Goal: Communication & Community: Answer question/provide support

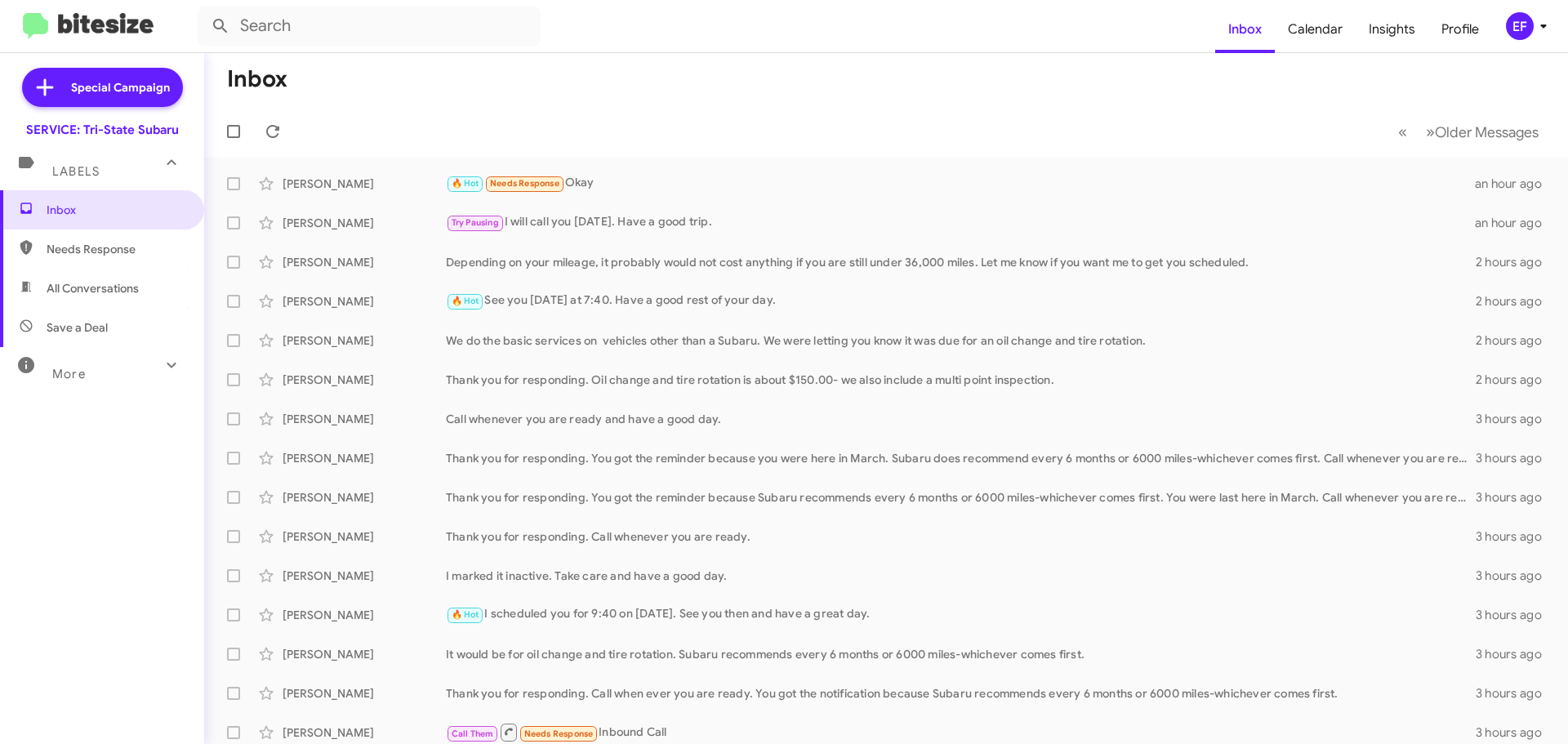
click at [96, 325] on span "Save a Deal" at bounding box center [77, 328] width 61 height 16
type input "in:not-interested"
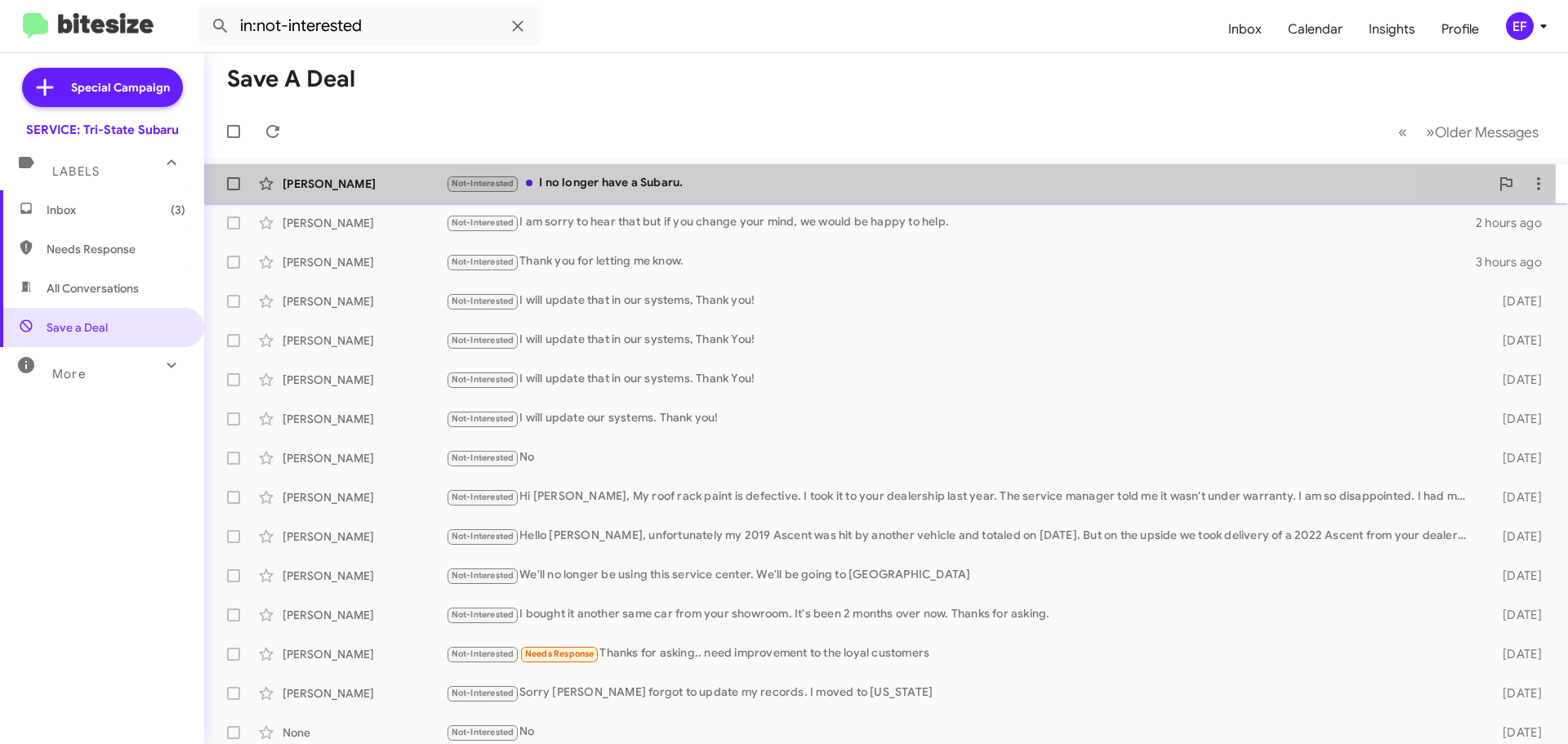
click at [550, 180] on div "Not-Interested I no longer have a Subaru." at bounding box center [968, 183] width 1044 height 19
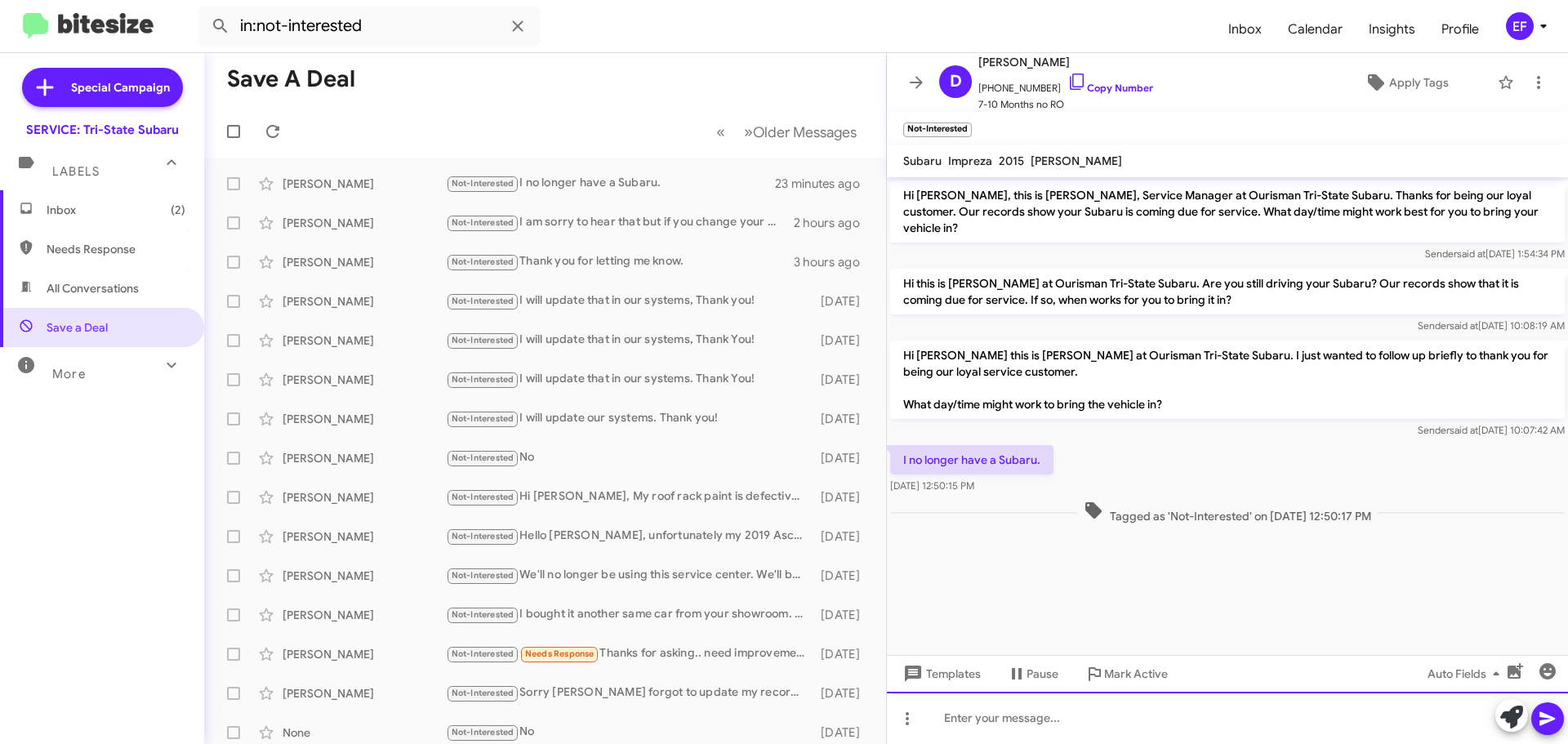
click at [970, 717] on div at bounding box center [1227, 717] width 681 height 52
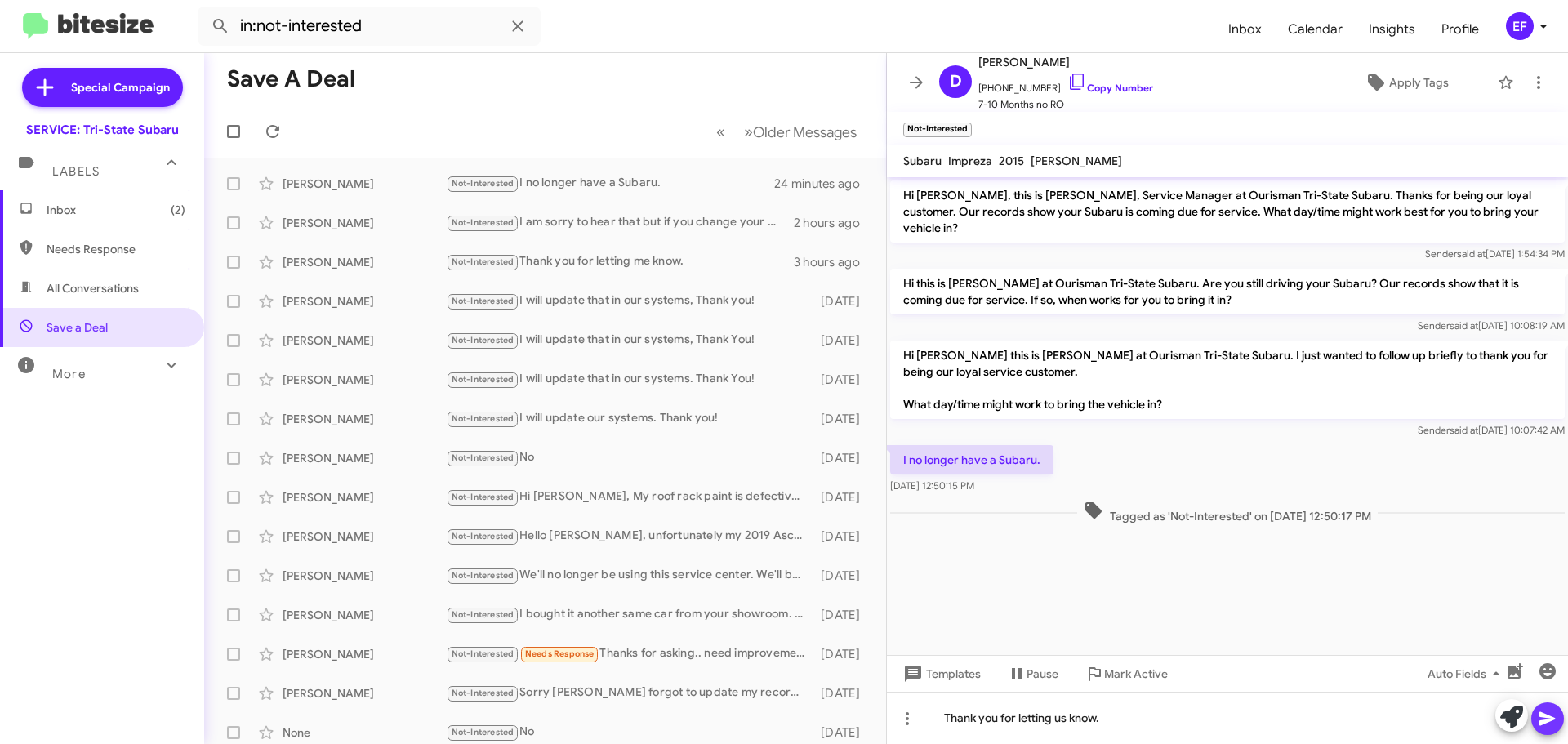
click at [1551, 719] on icon at bounding box center [1547, 718] width 19 height 19
click at [923, 78] on icon at bounding box center [916, 82] width 19 height 19
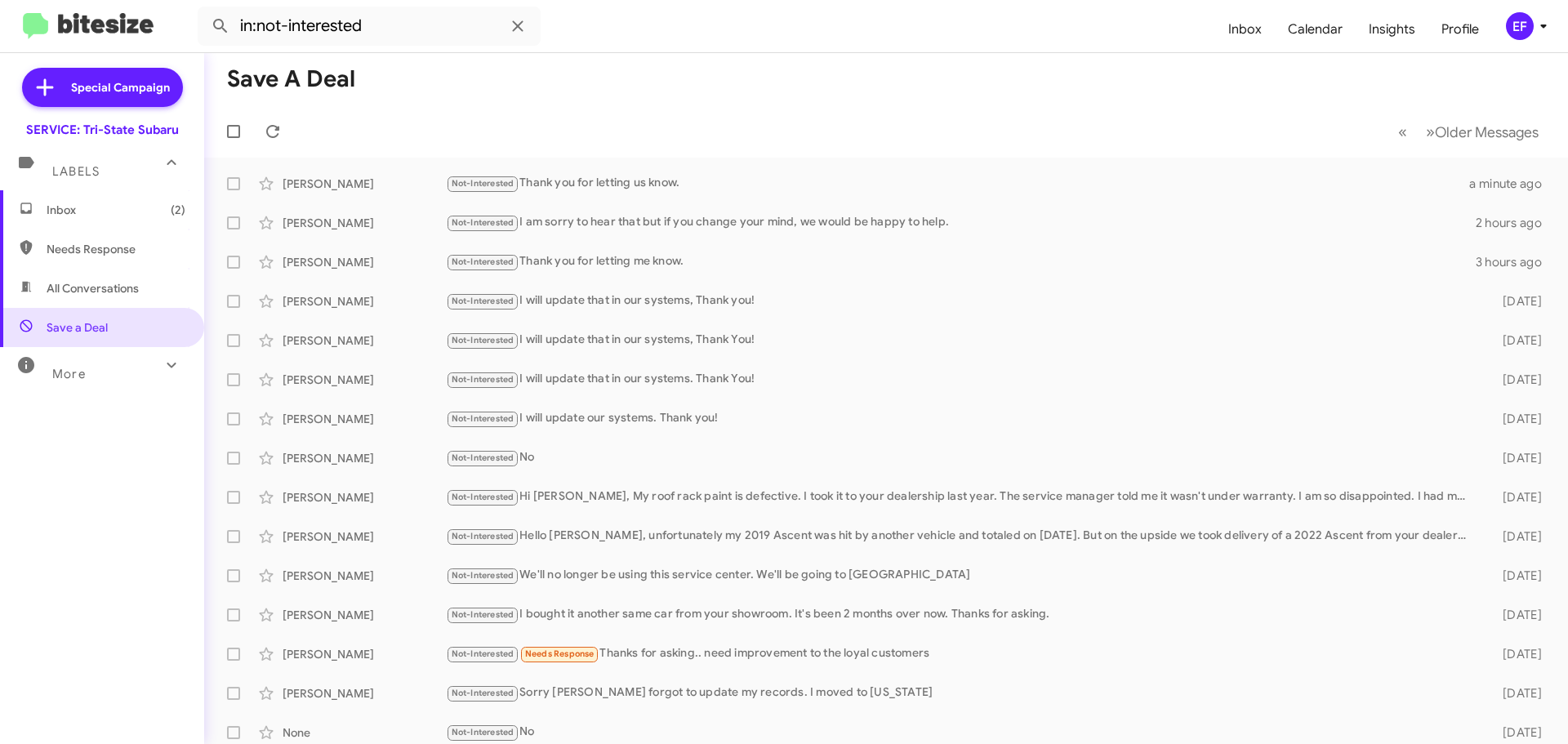
click at [56, 205] on span "Inbox (2)" at bounding box center [116, 210] width 139 height 16
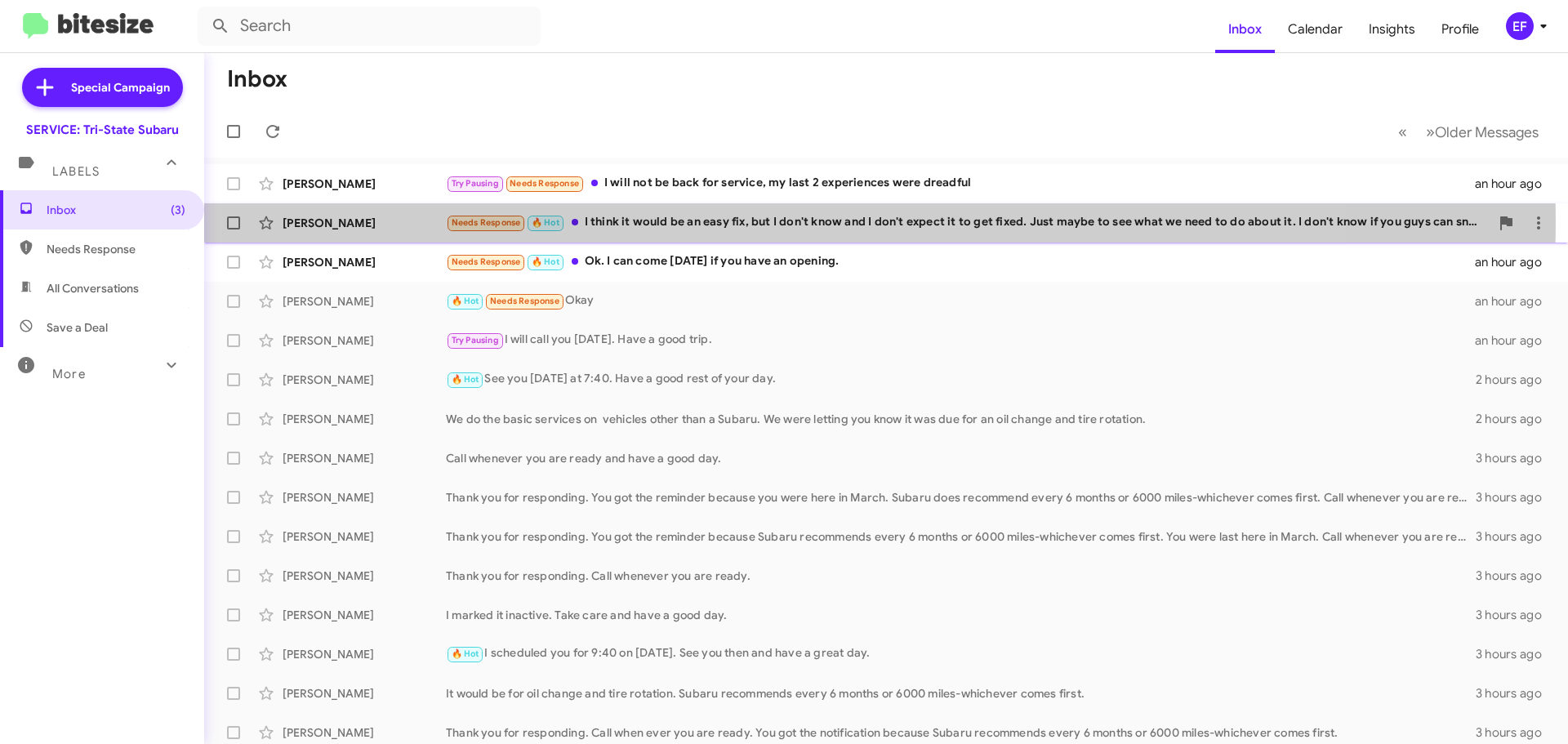
click at [725, 221] on div "Needs Response 🔥 Hot I think it would be an easy fix, but I don't know and I do…" at bounding box center [968, 222] width 1044 height 19
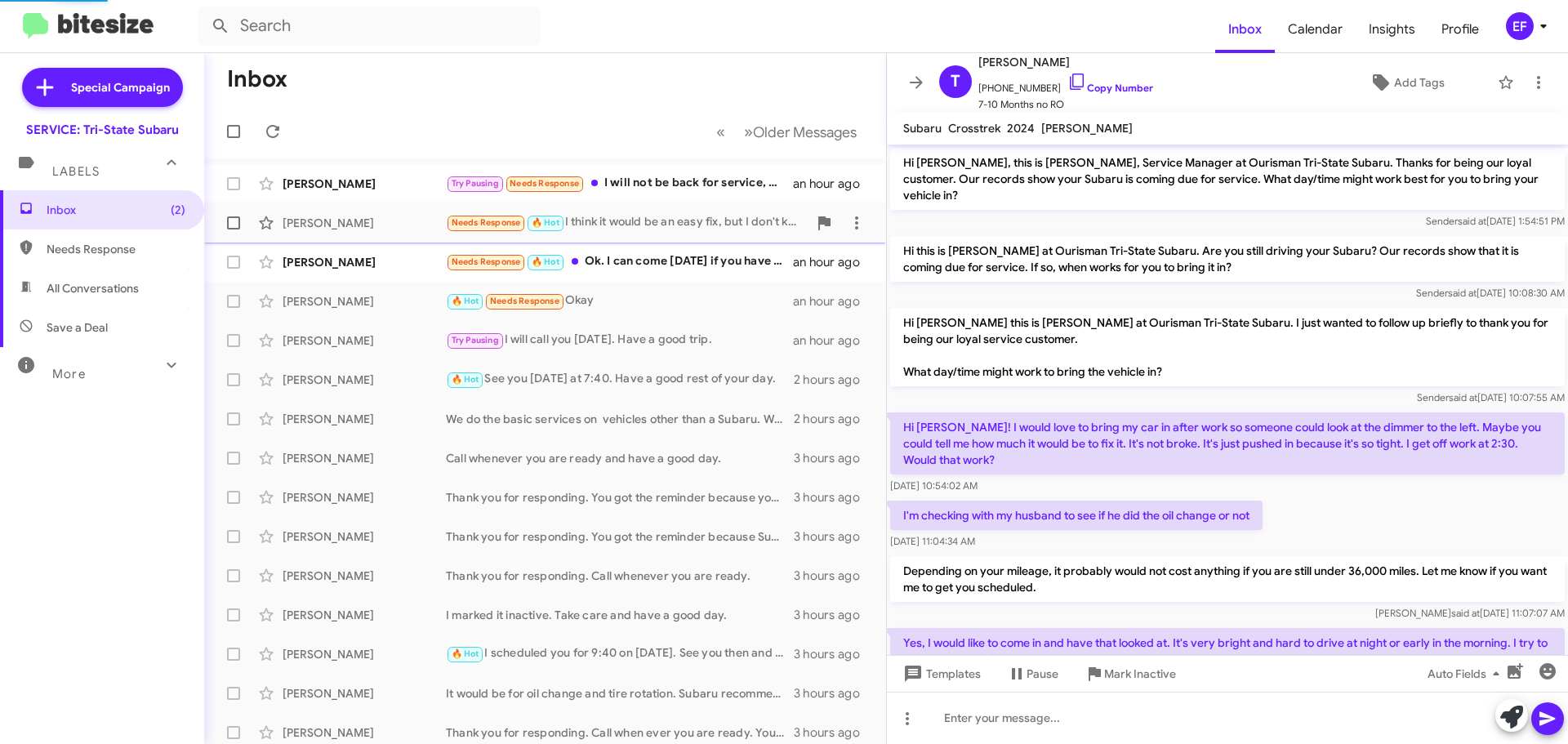
scroll to position [189, 0]
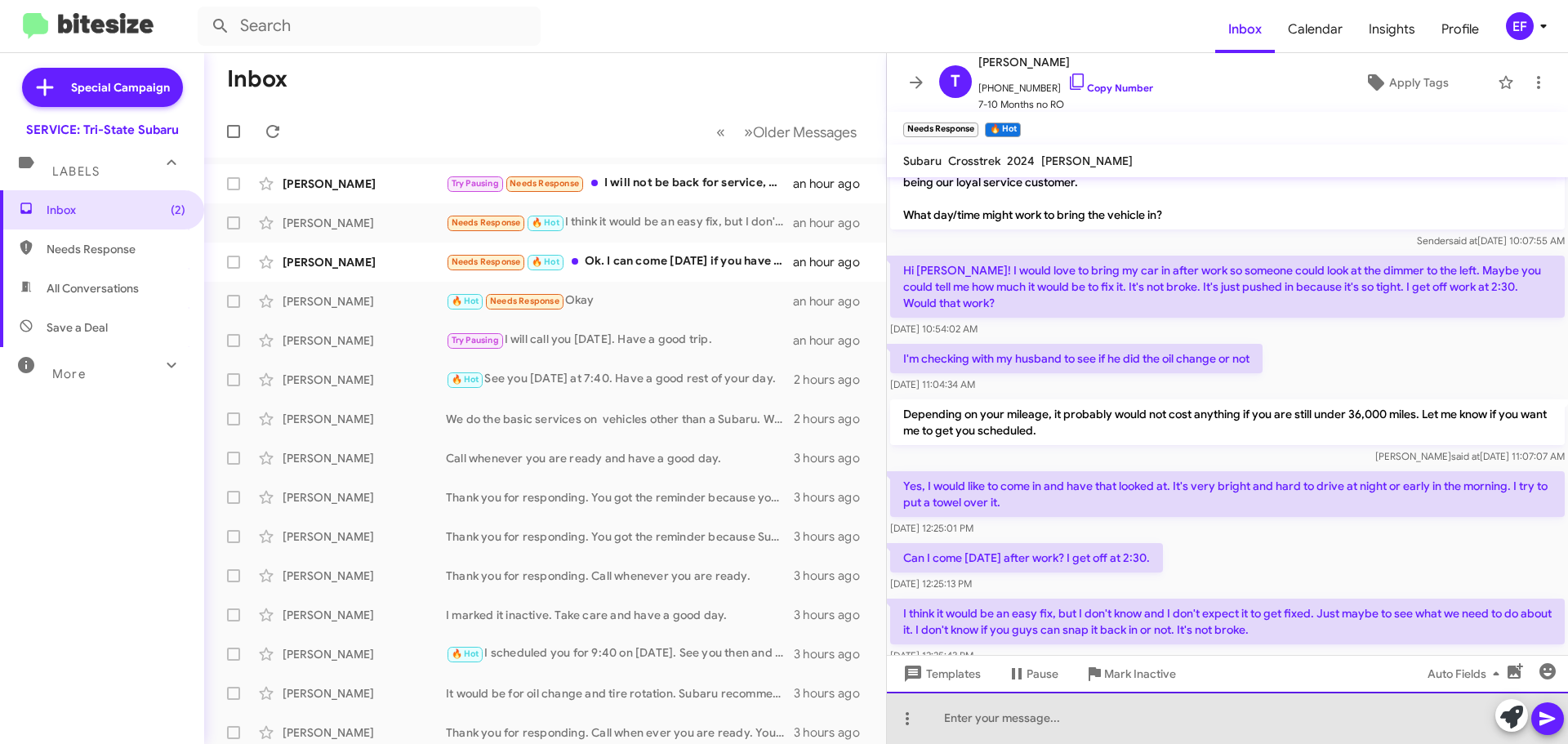
click at [992, 721] on div at bounding box center [1227, 717] width 681 height 52
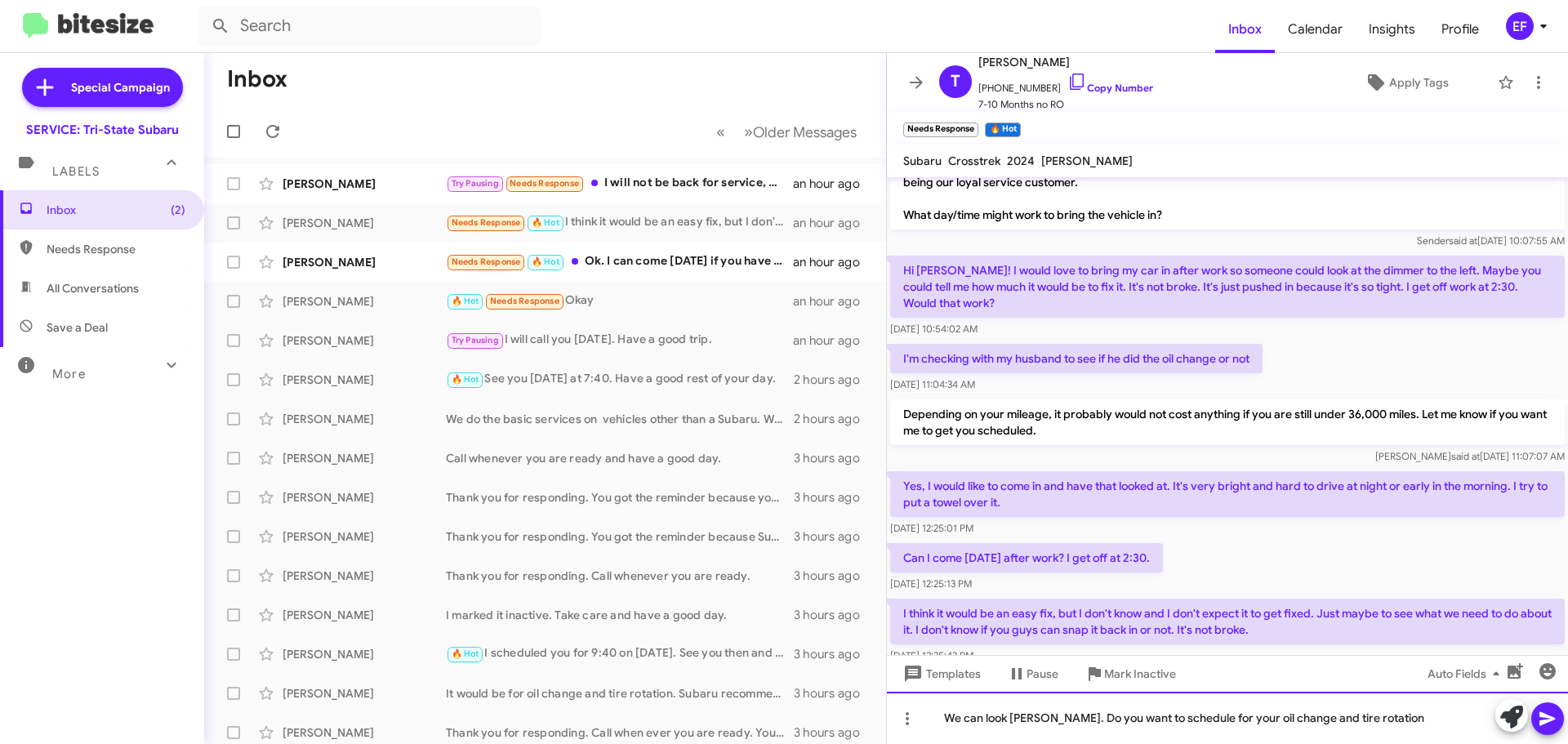
click at [1020, 717] on div "We can look [PERSON_NAME]. Do you want to schedule for your oil change and tire…" at bounding box center [1227, 717] width 681 height 52
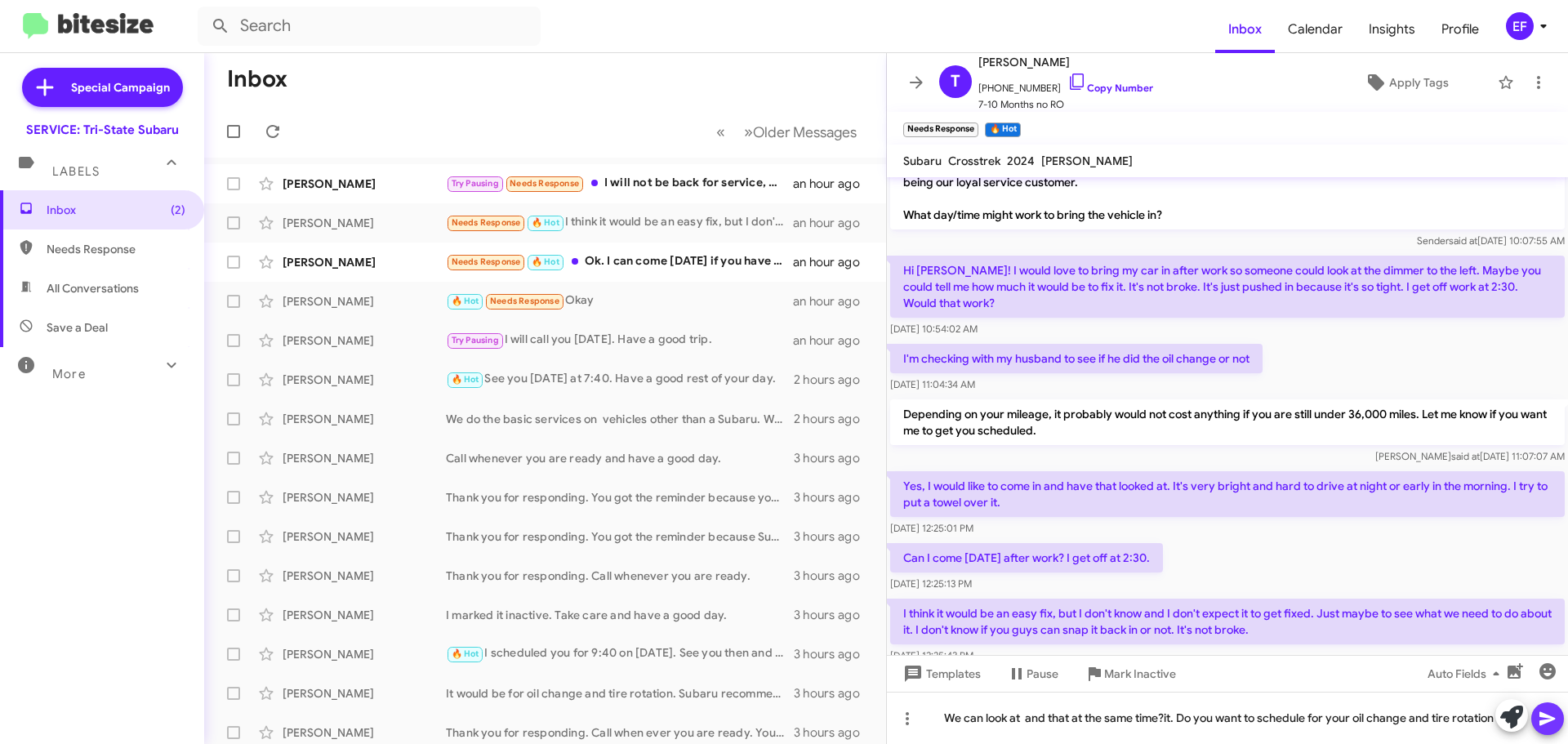
click at [1550, 718] on icon at bounding box center [1547, 718] width 16 height 14
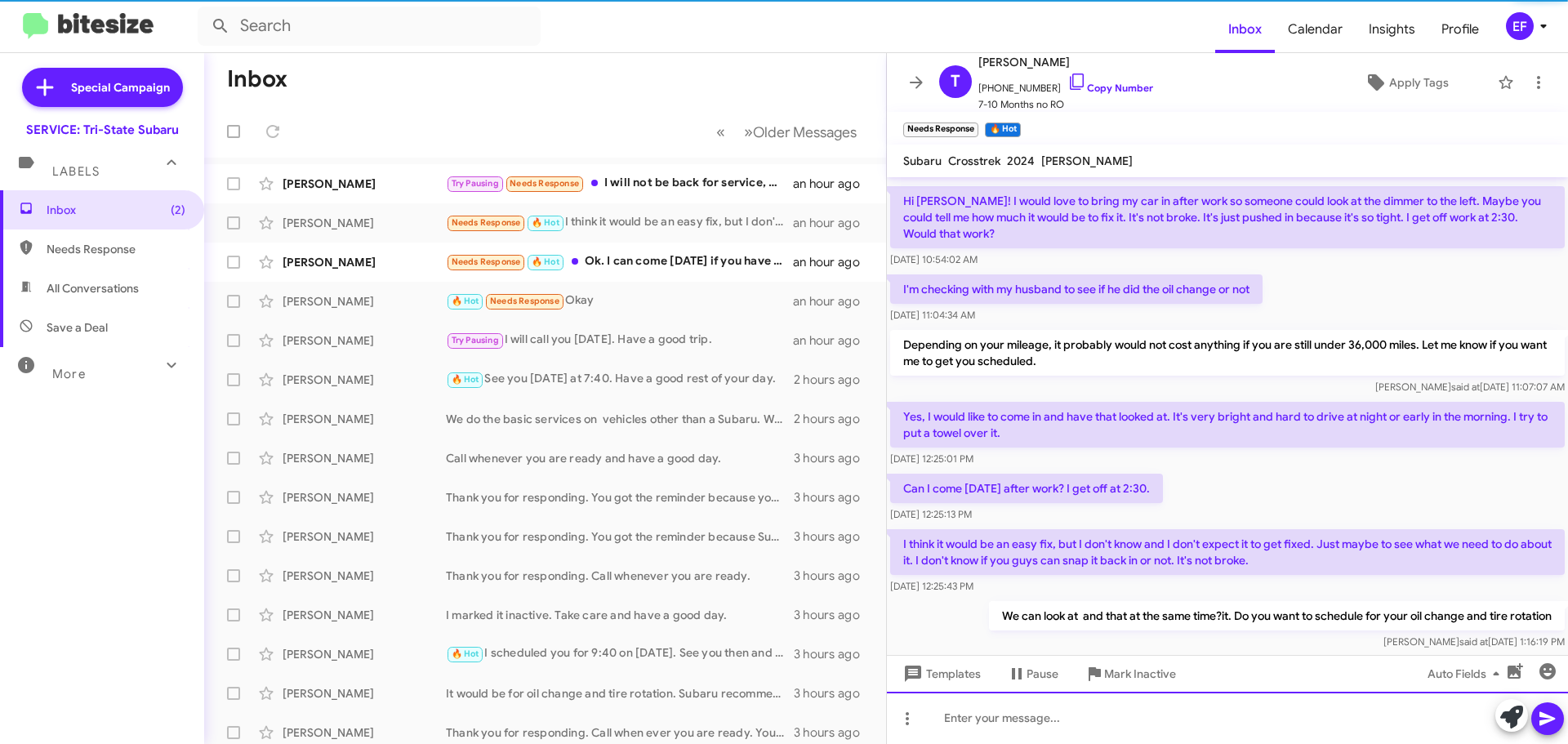
scroll to position [282, 0]
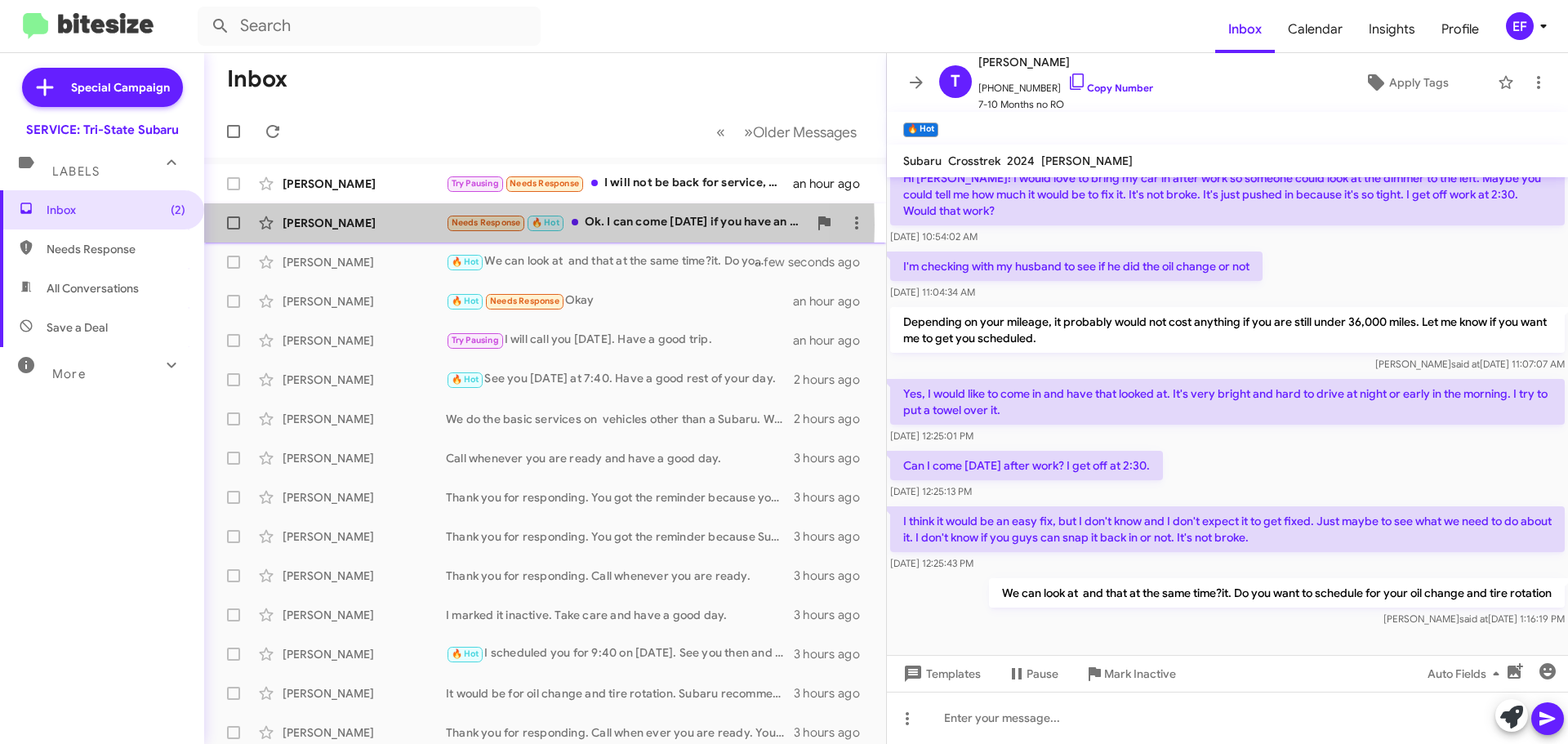
click at [333, 225] on div "[PERSON_NAME]" at bounding box center [364, 223] width 164 height 16
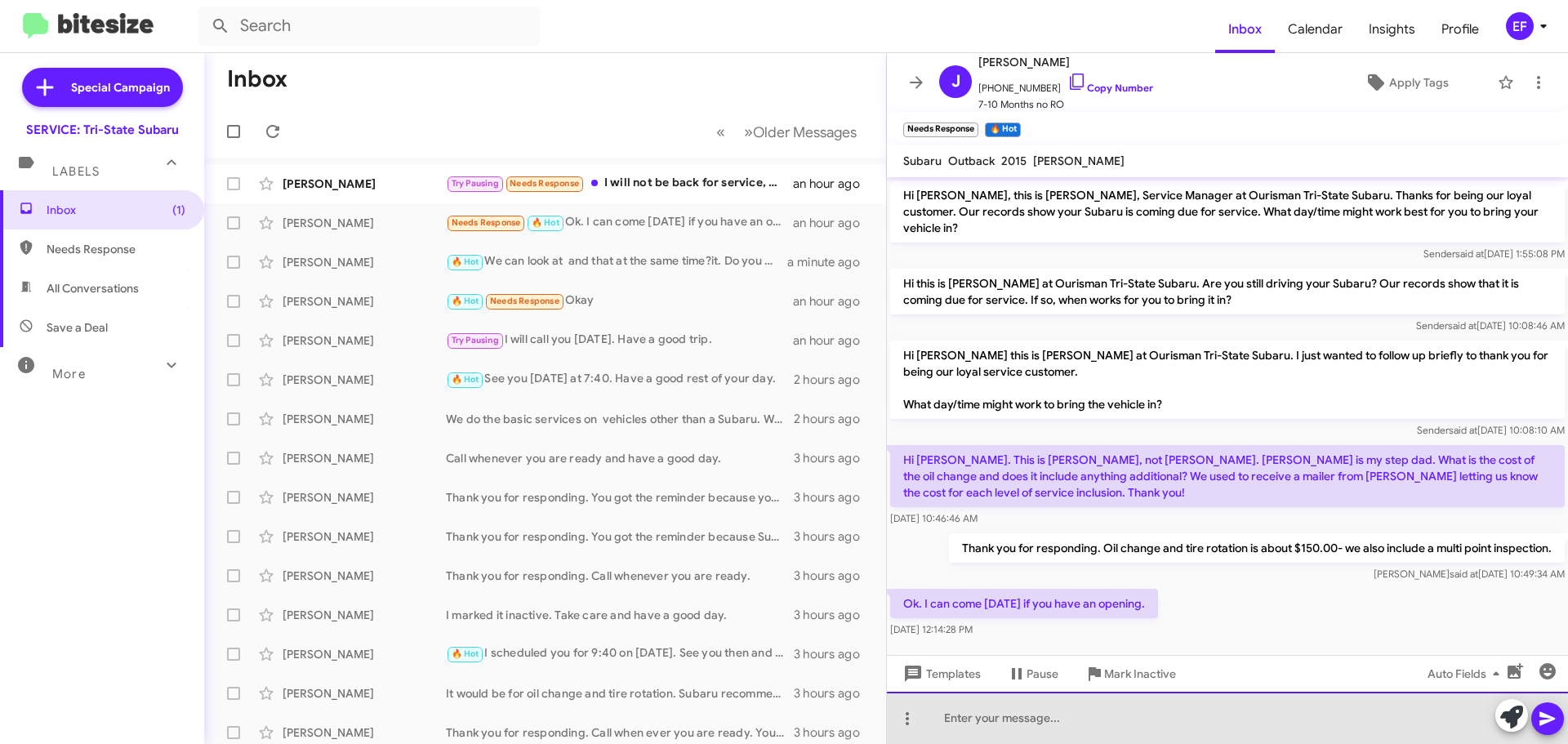
click at [972, 728] on div at bounding box center [1227, 717] width 681 height 52
drag, startPoint x: 1211, startPoint y: 718, endPoint x: 1245, endPoint y: 718, distance: 34.0
click at [1245, 718] on div "do you want an early, mid or afternoon appotme" at bounding box center [1227, 717] width 681 height 52
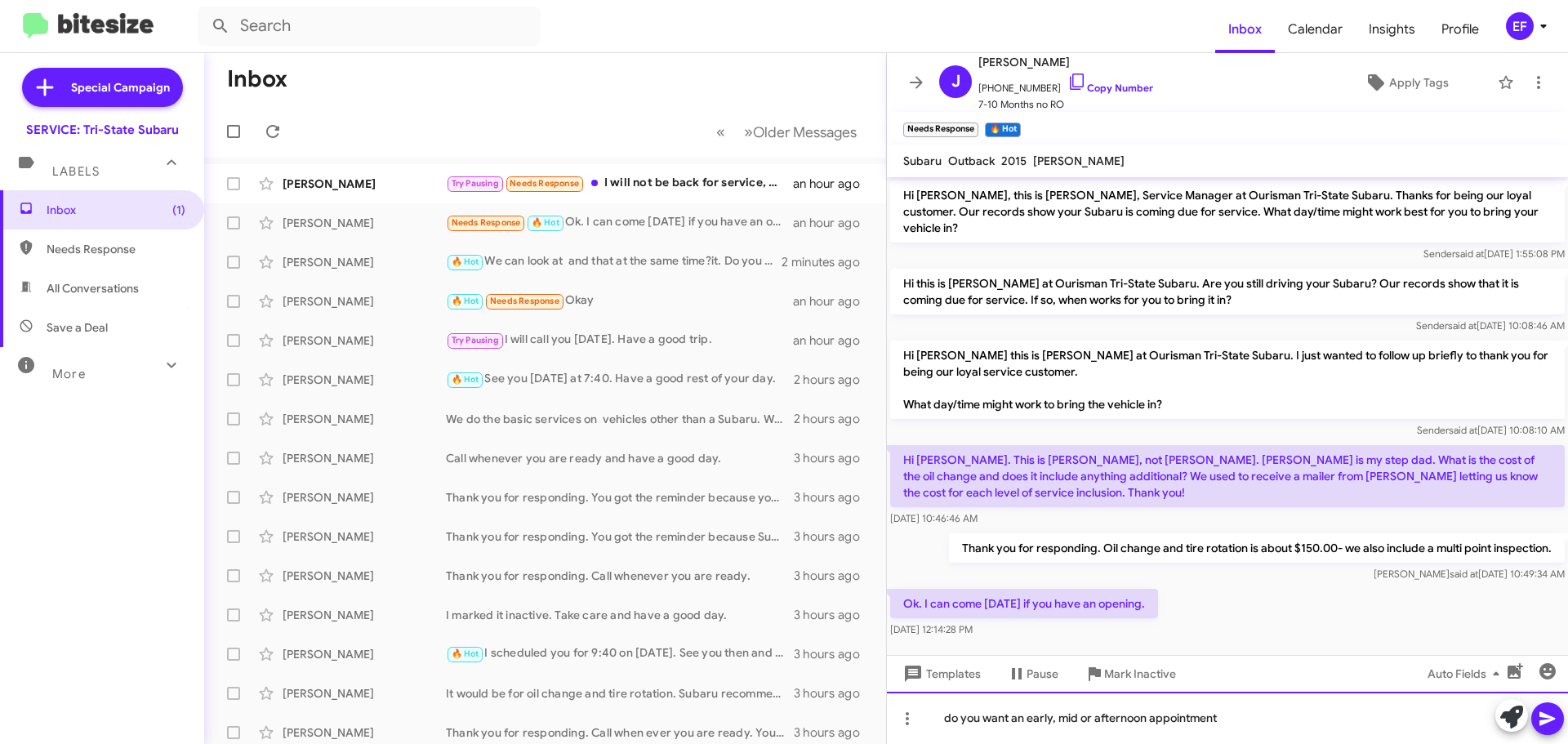
click at [951, 717] on div "do you want an early, mid or afternoon appointment" at bounding box center [1227, 717] width 681 height 52
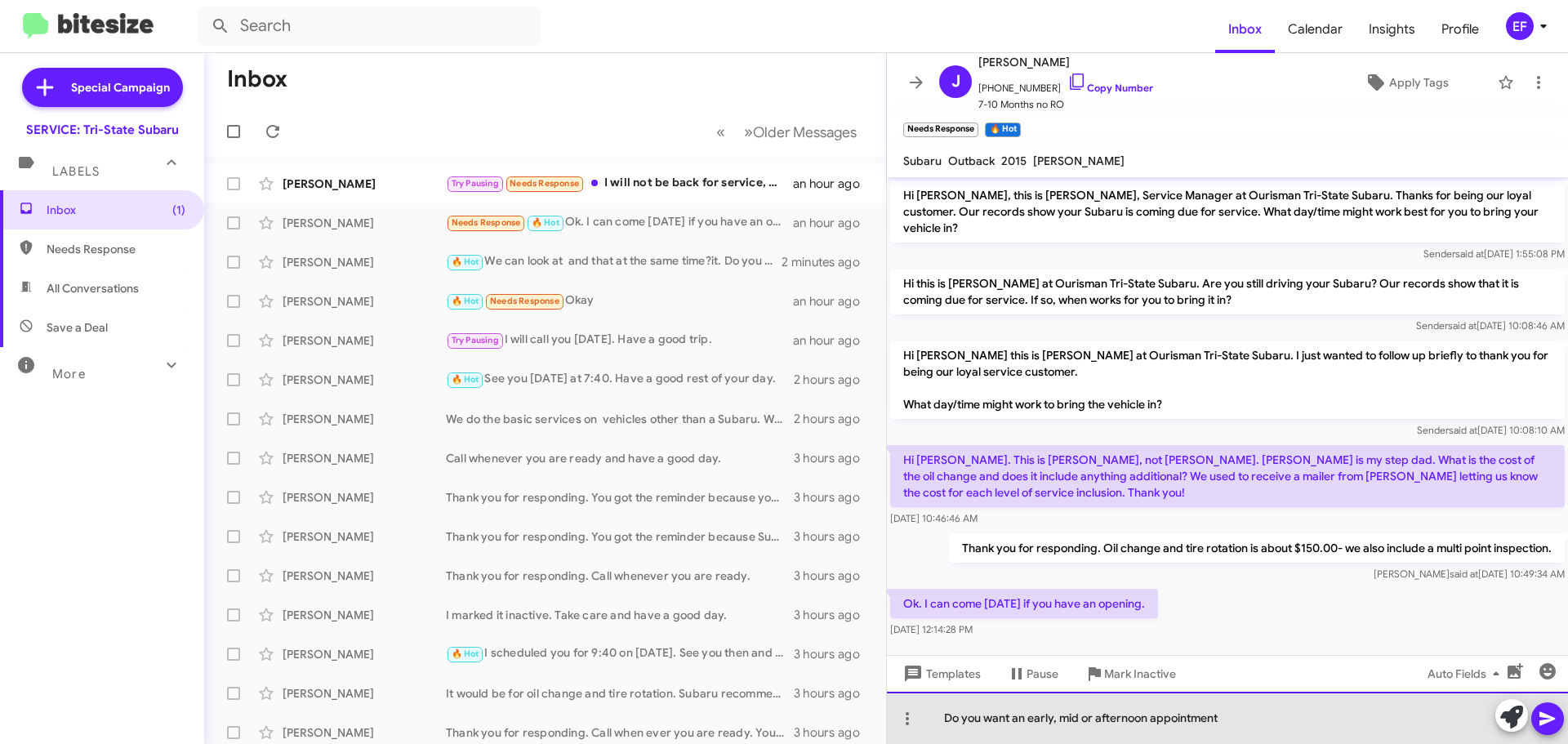
click at [1231, 718] on div "Do you want an early, mid or afternoon appointment" at bounding box center [1227, 717] width 681 height 52
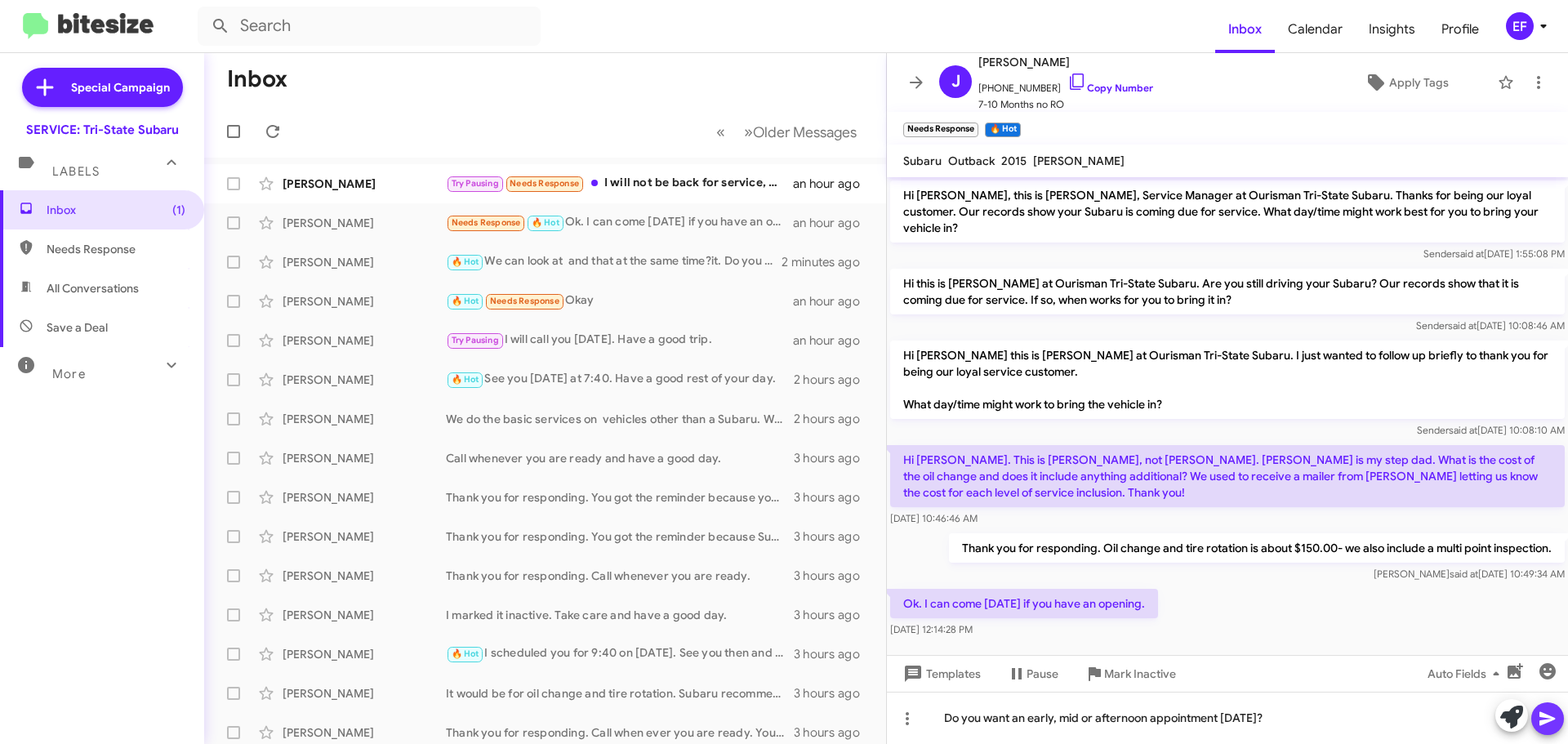
click at [1549, 719] on icon at bounding box center [1547, 718] width 19 height 19
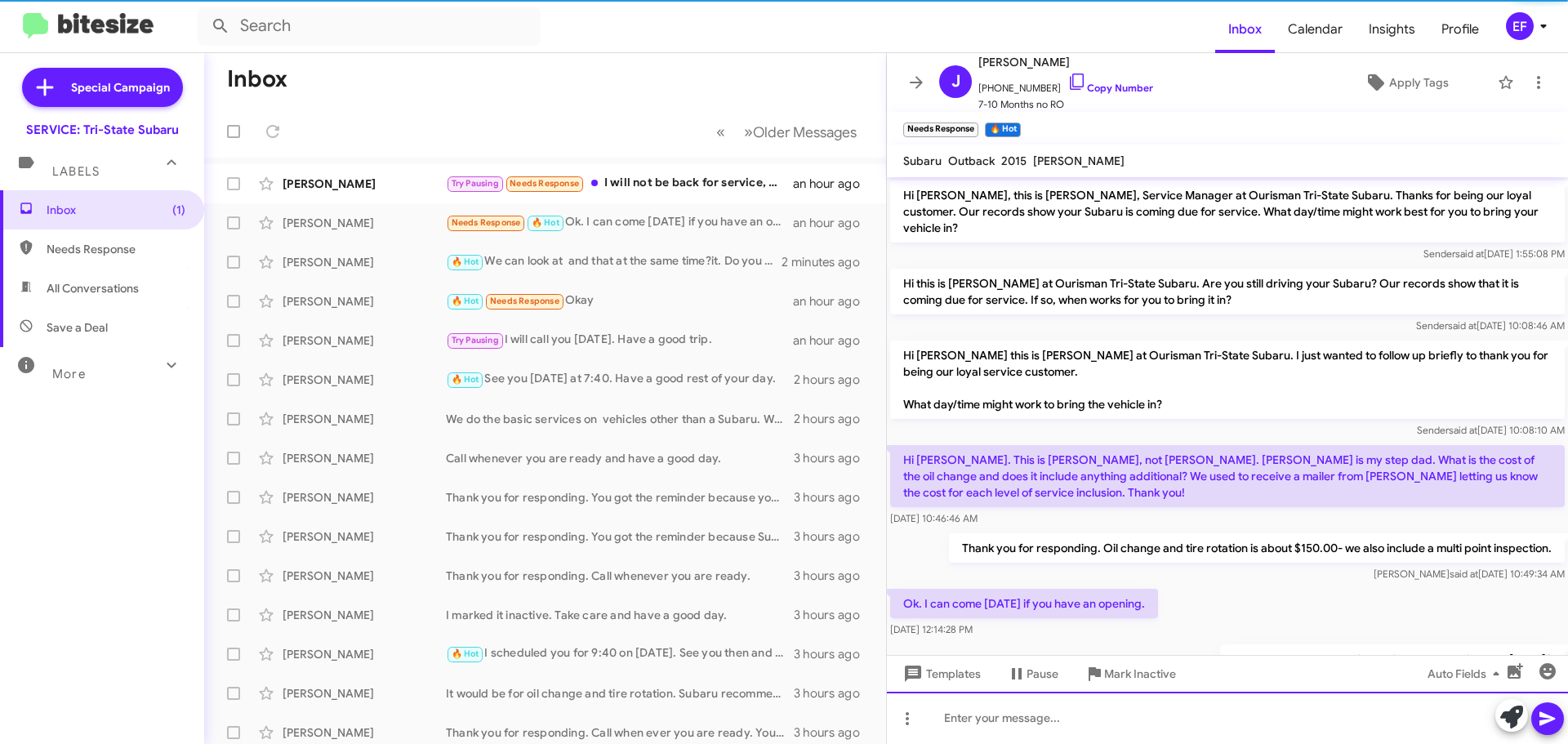
scroll to position [54, 0]
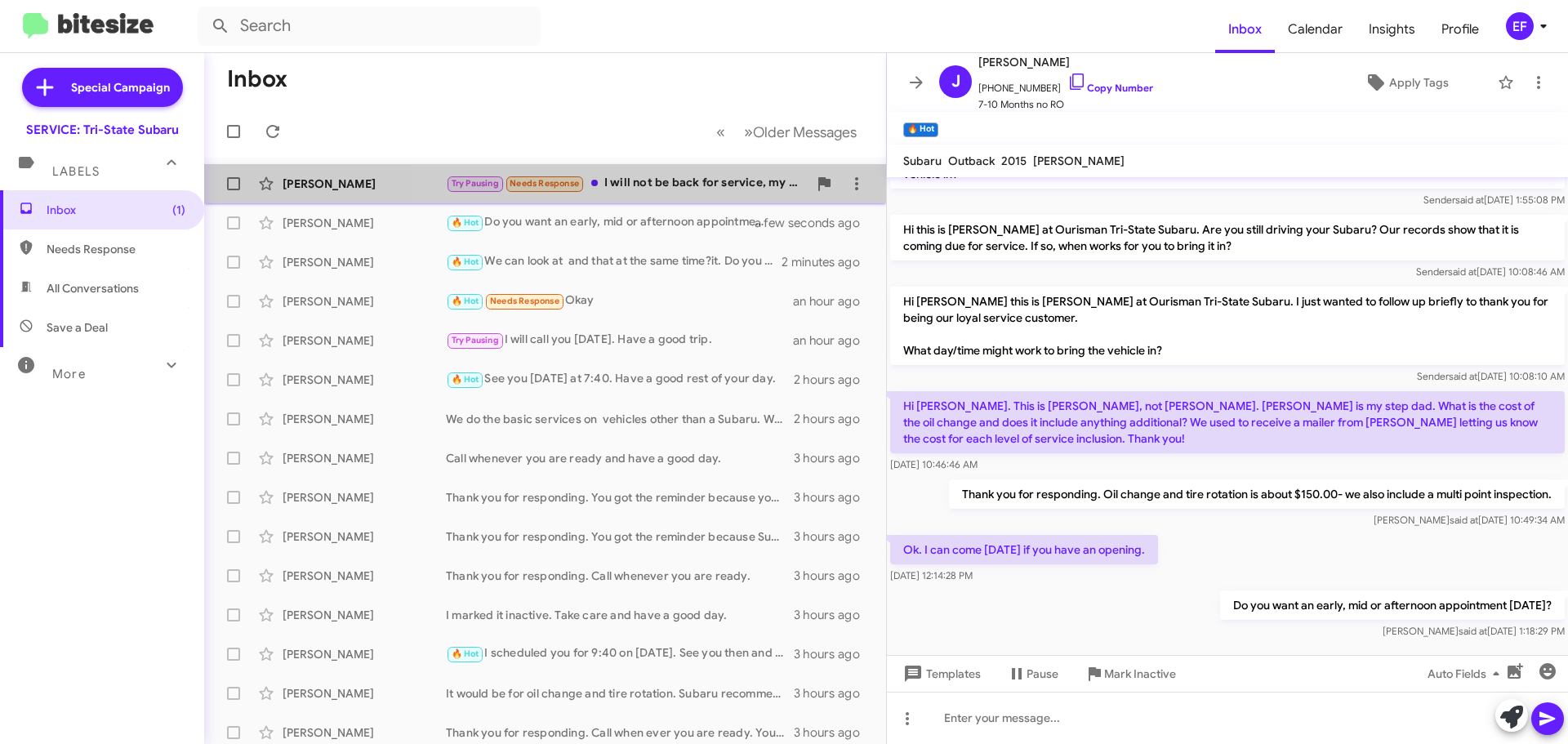
click at [644, 185] on div "Try Pausing Needs Response I will not be back for service, my last 2 experience…" at bounding box center [627, 183] width 362 height 19
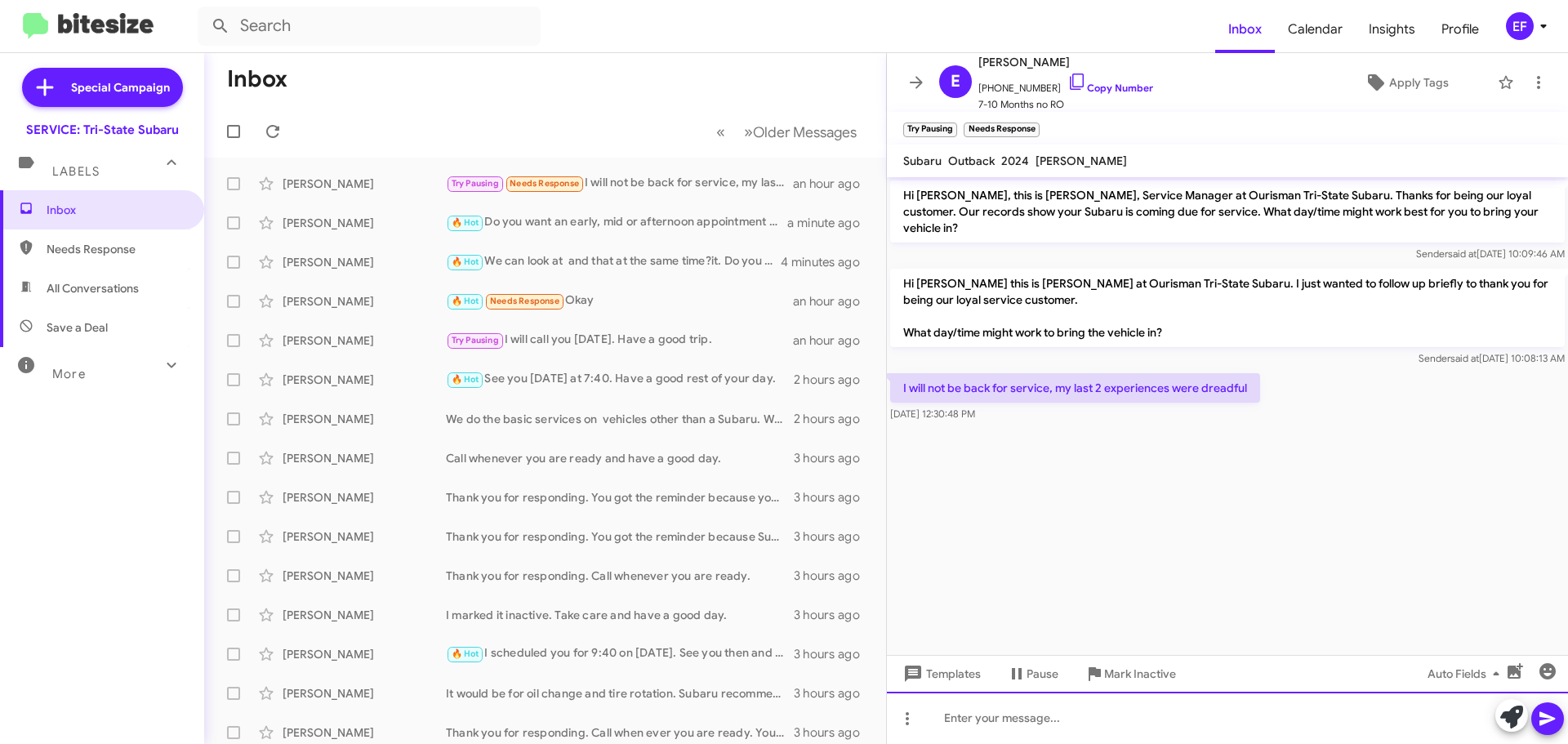
click at [953, 721] on div at bounding box center [1227, 717] width 681 height 52
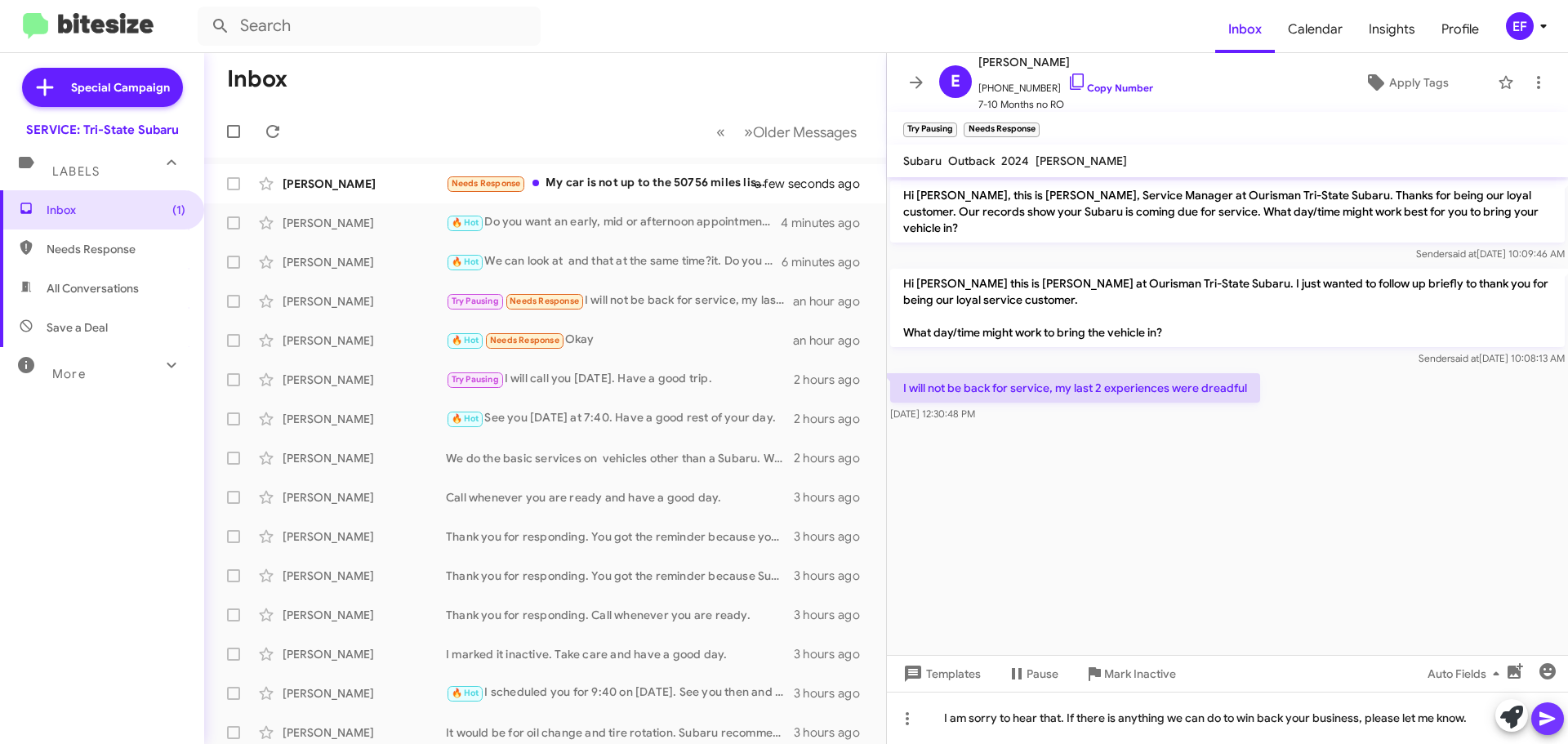
click at [1538, 716] on icon at bounding box center [1547, 718] width 19 height 19
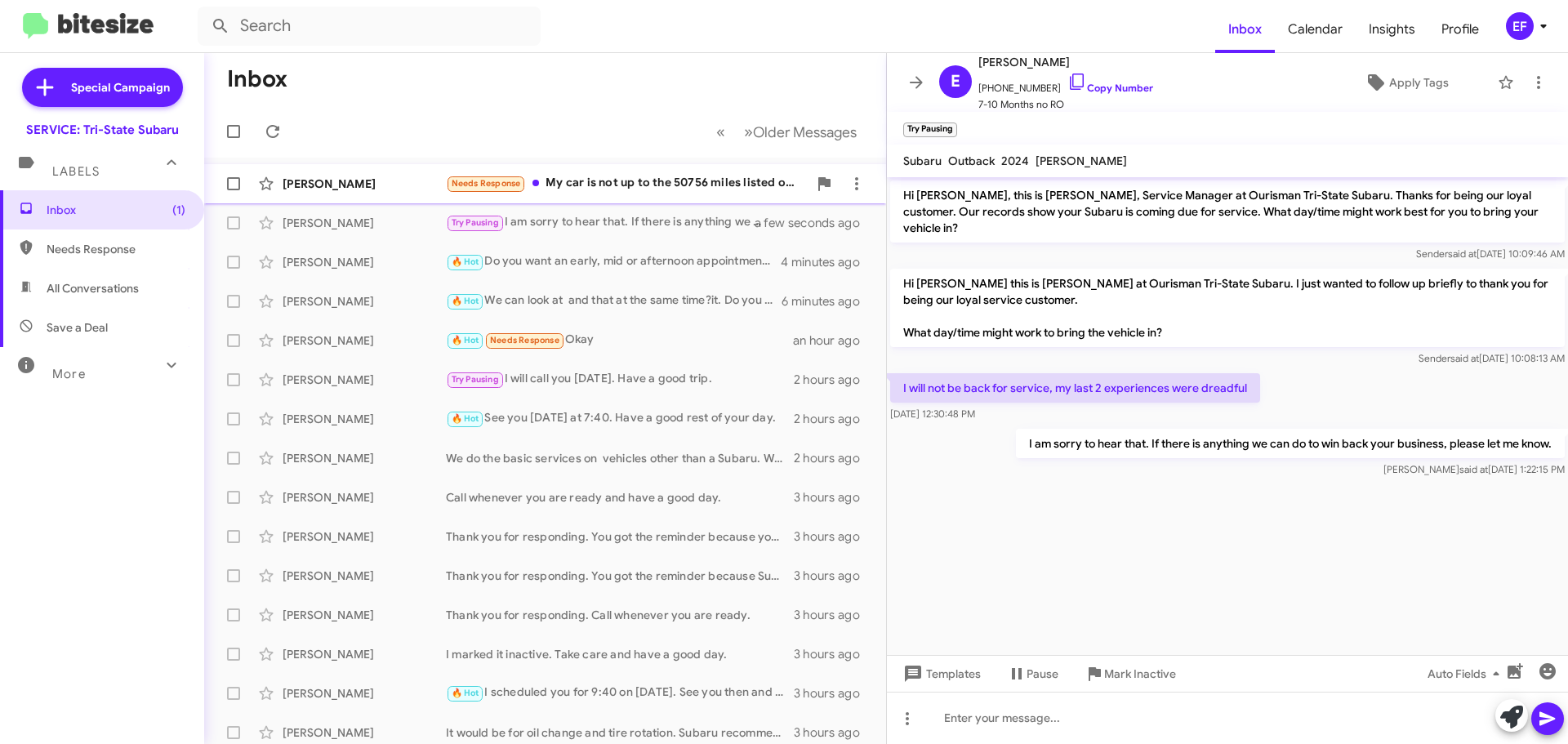
click at [595, 184] on div "Needs Response My car is not up to the 50756 miles listed on the sticker yet fo…" at bounding box center [627, 183] width 362 height 19
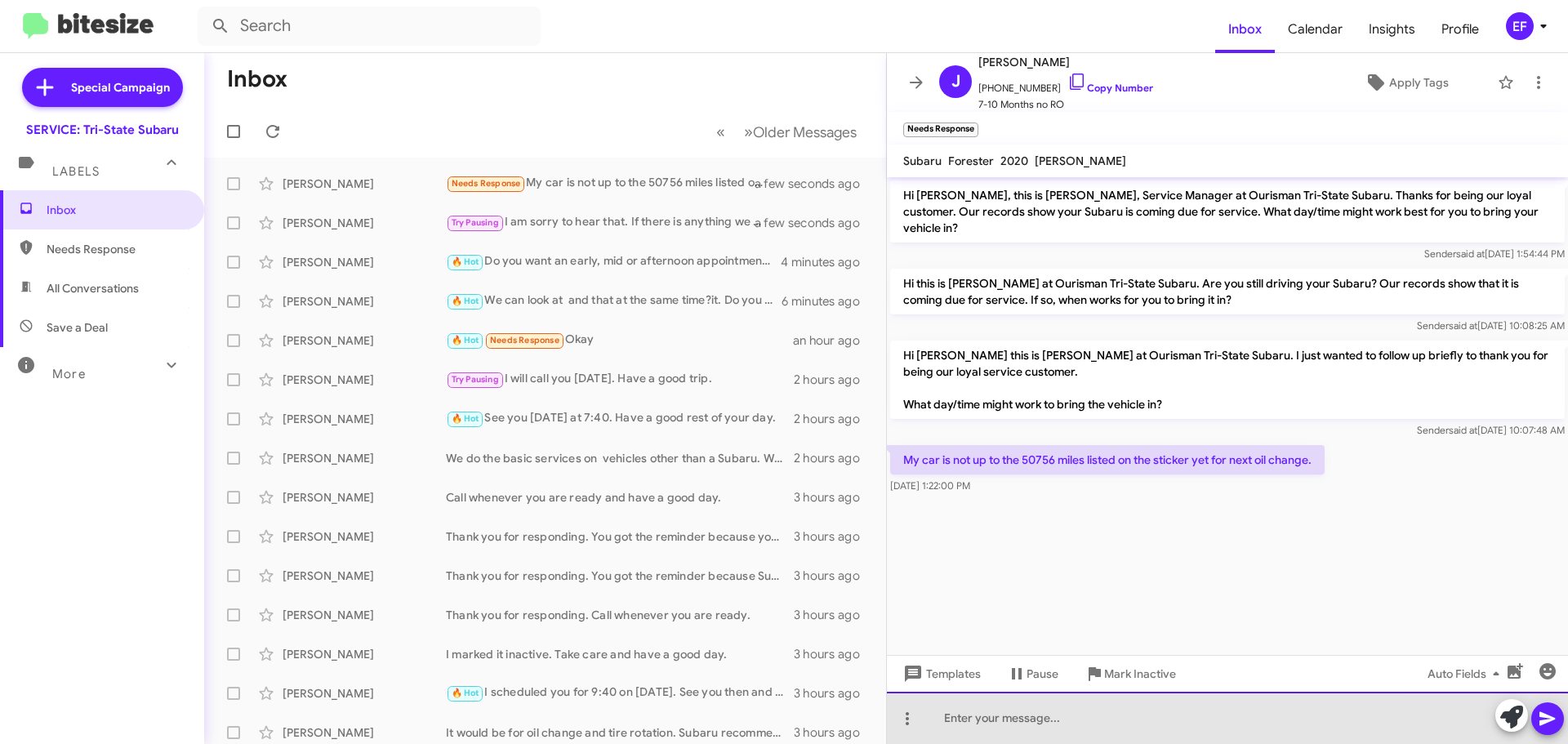
click at [969, 722] on div at bounding box center [1227, 717] width 681 height 52
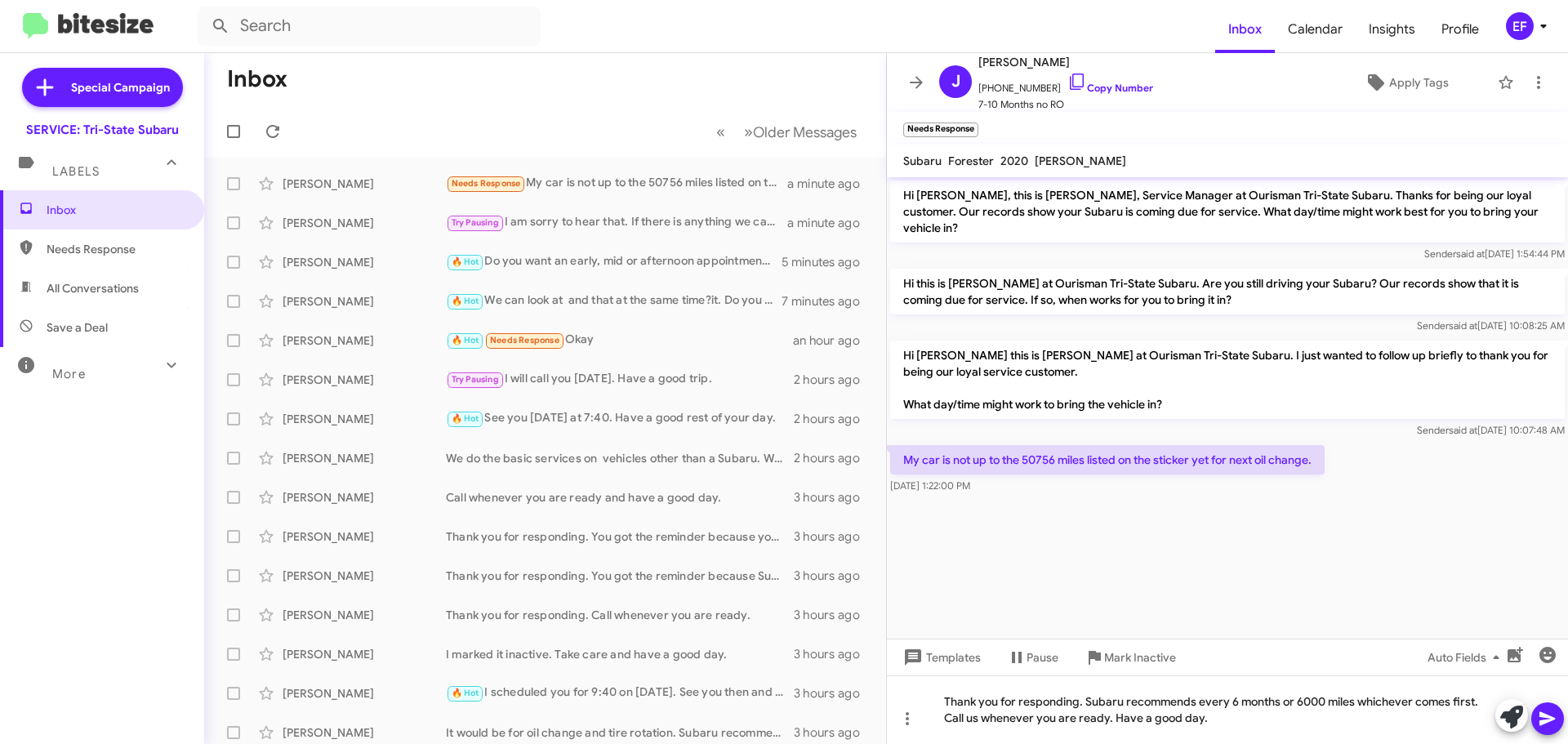
click at [1558, 717] on button at bounding box center [1548, 719] width 33 height 33
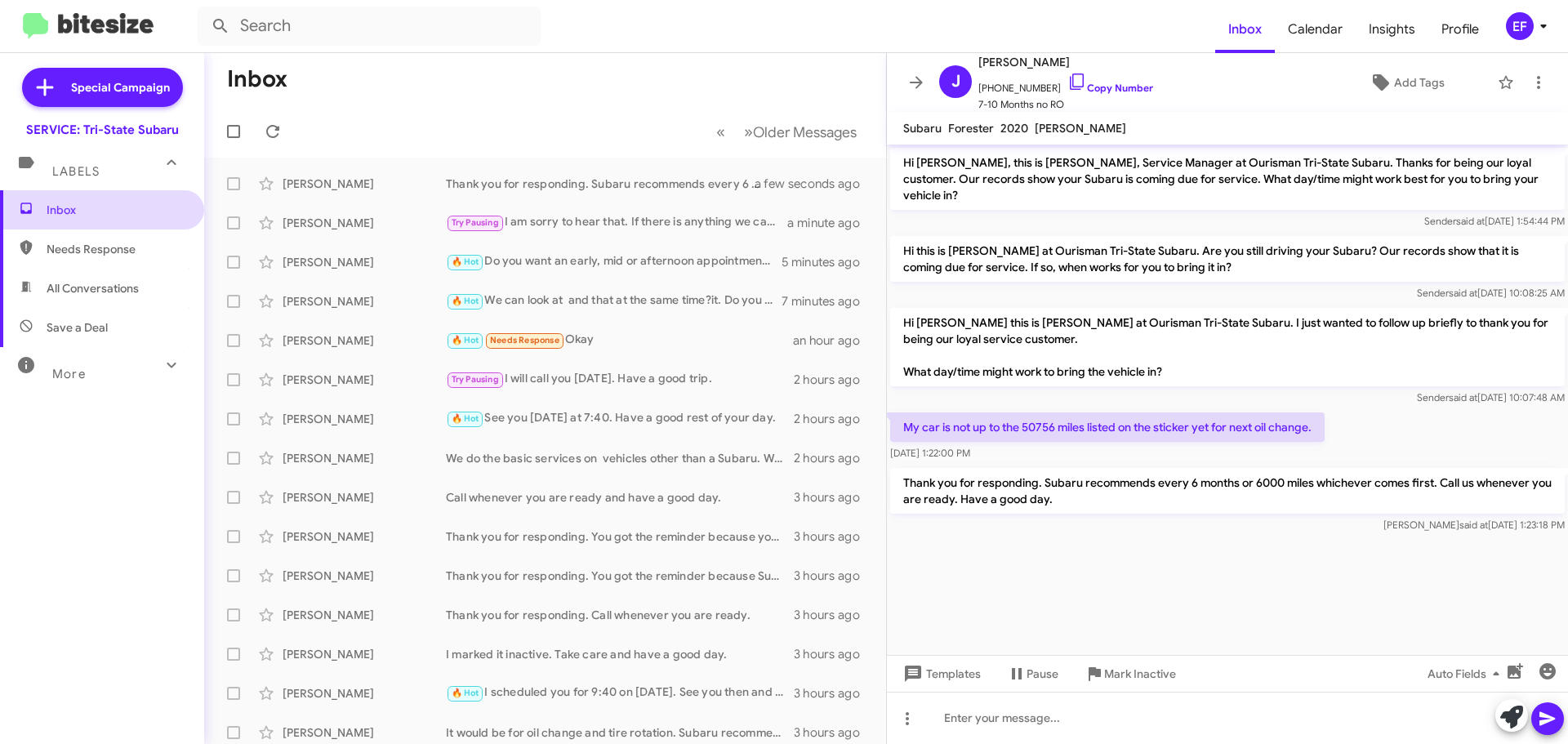
click at [67, 213] on span "Inbox" at bounding box center [116, 210] width 139 height 16
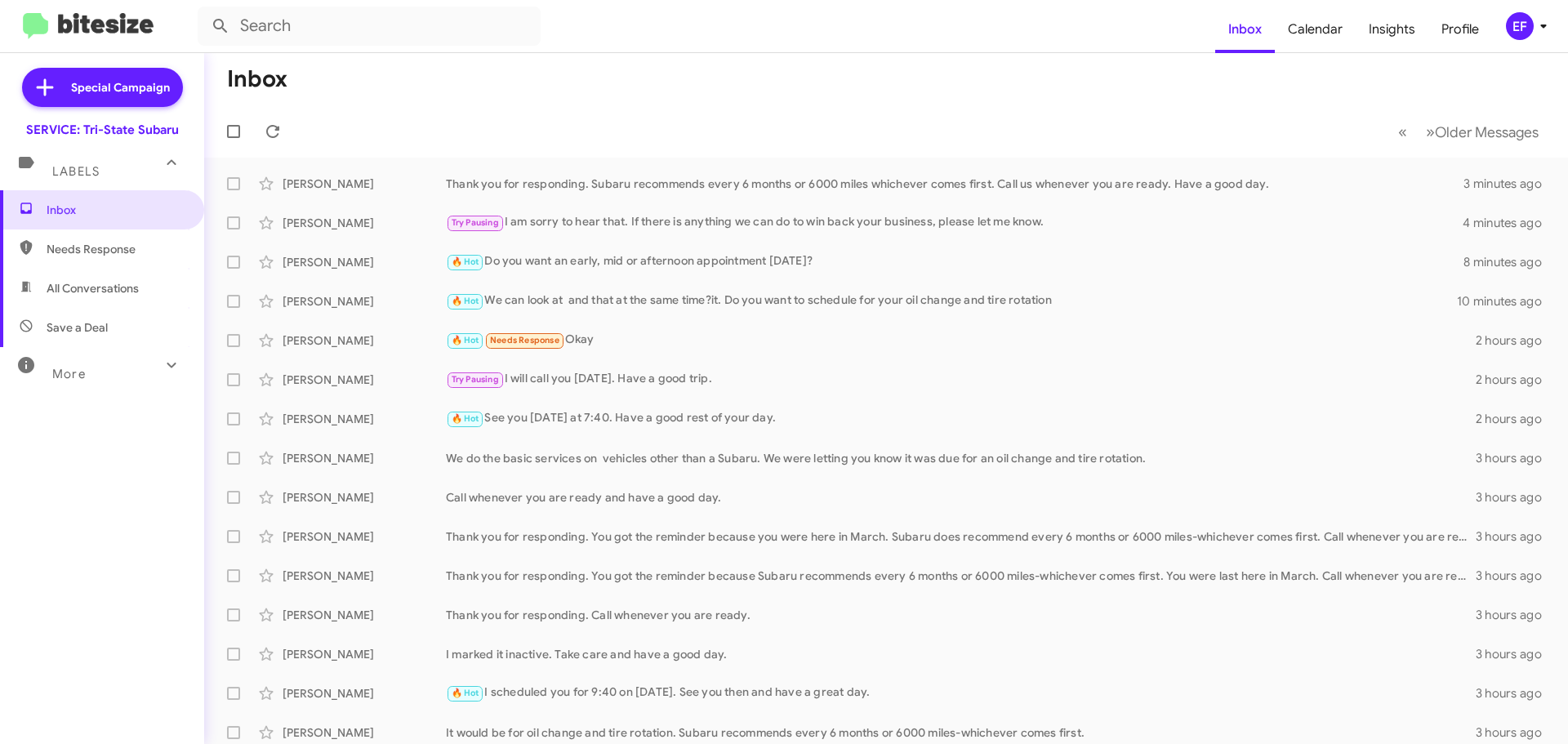
click at [77, 323] on span "Save a Deal" at bounding box center [77, 328] width 61 height 16
type input "in:not-interested"
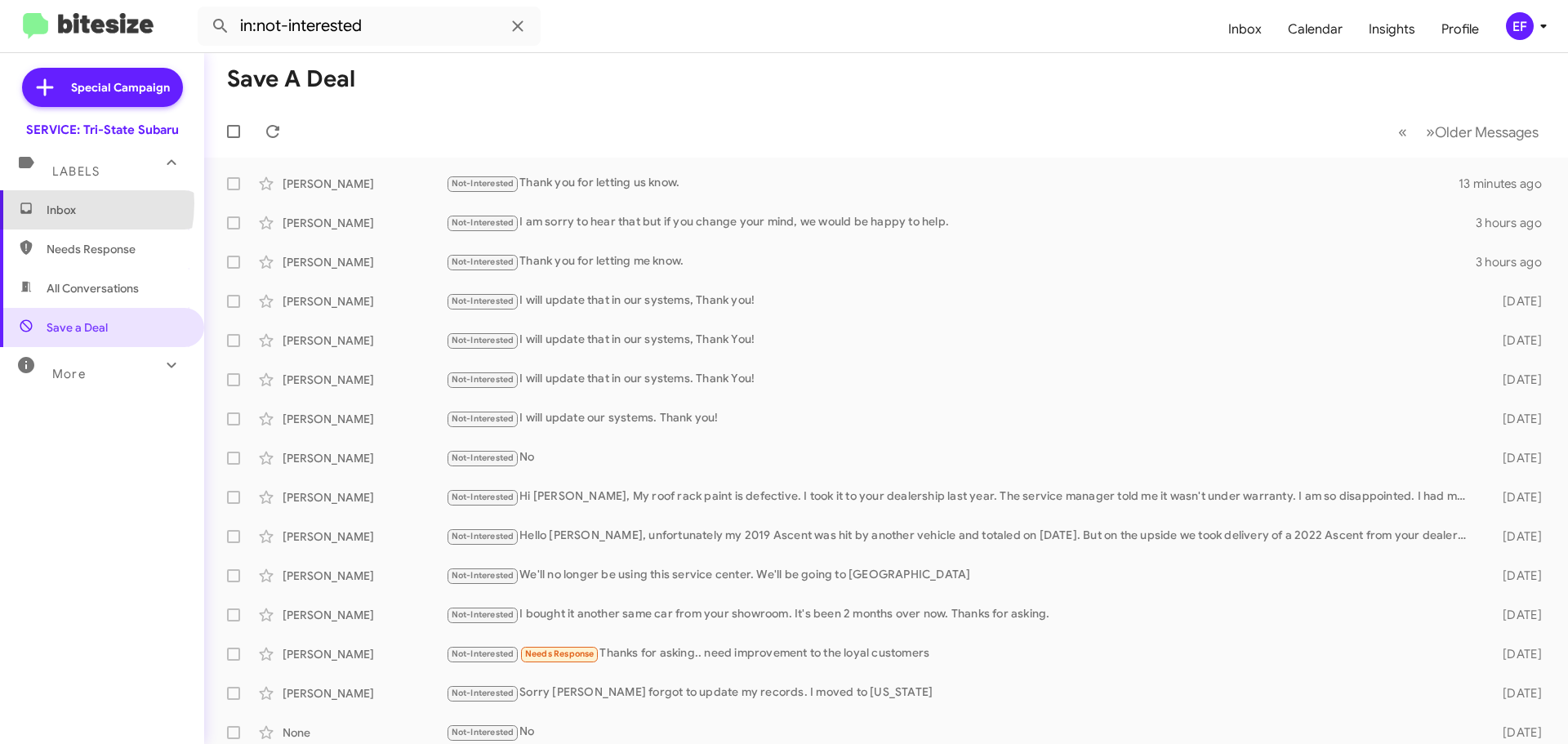
click at [49, 204] on span "Inbox" at bounding box center [116, 210] width 139 height 16
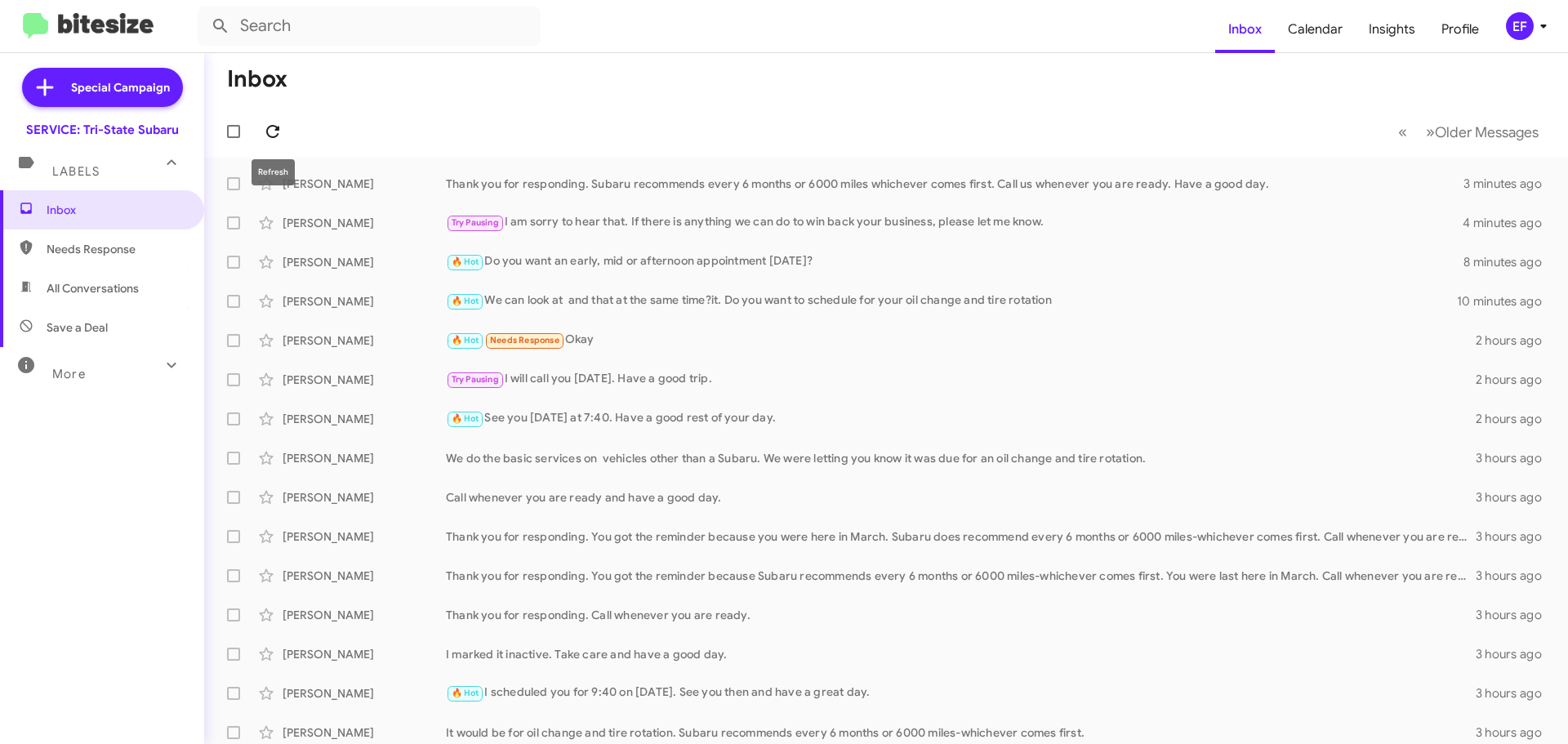
click at [272, 133] on icon at bounding box center [272, 131] width 19 height 19
click at [273, 131] on icon at bounding box center [272, 131] width 19 height 19
click at [97, 328] on span "Save a Deal" at bounding box center [77, 328] width 61 height 16
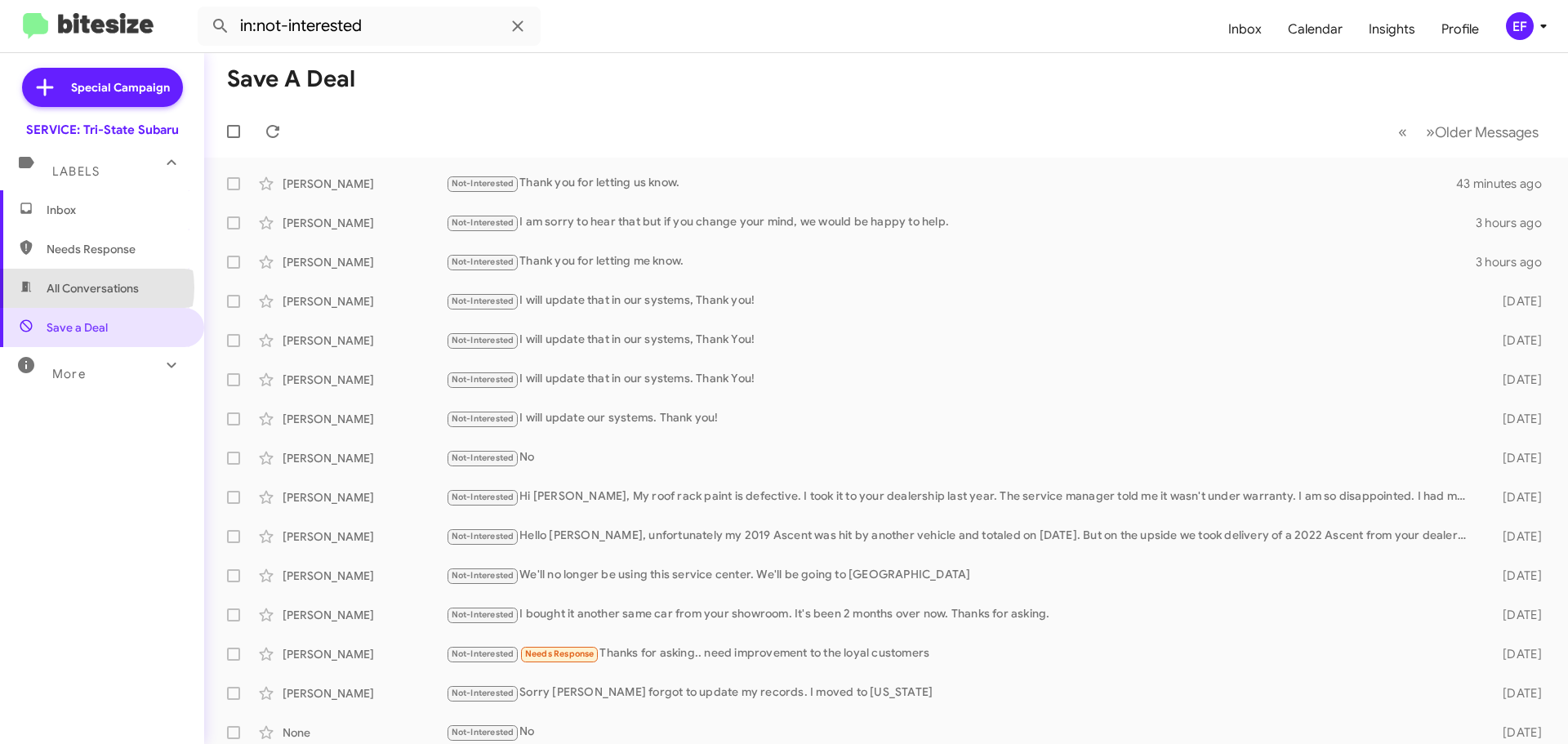
click at [93, 288] on span "All Conversations" at bounding box center [92, 289] width 92 height 16
type input "in:all-conversations"
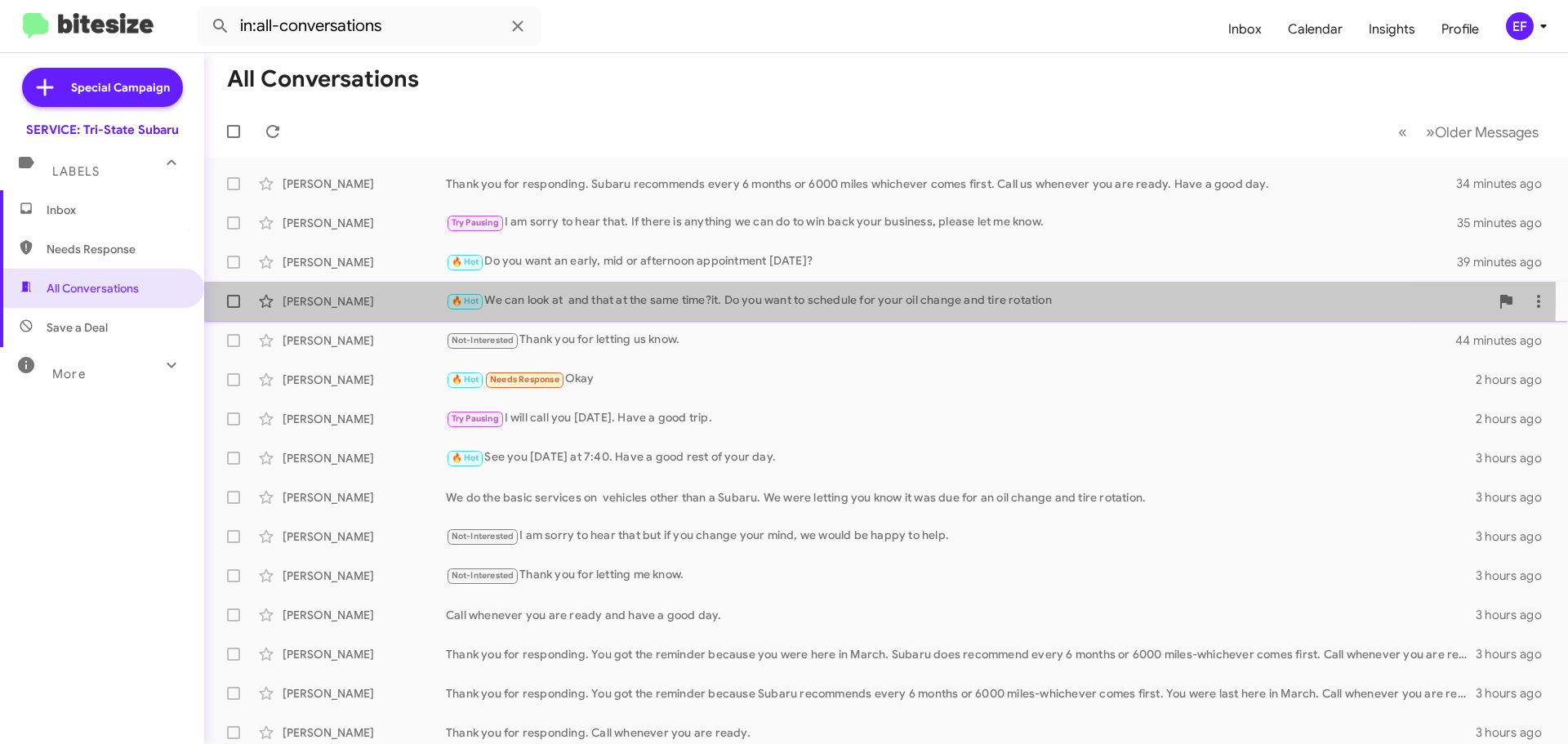
click at [552, 296] on div "🔥 Hot We can look at and that at the same time?it. Do you want to schedule for …" at bounding box center [968, 301] width 1044 height 19
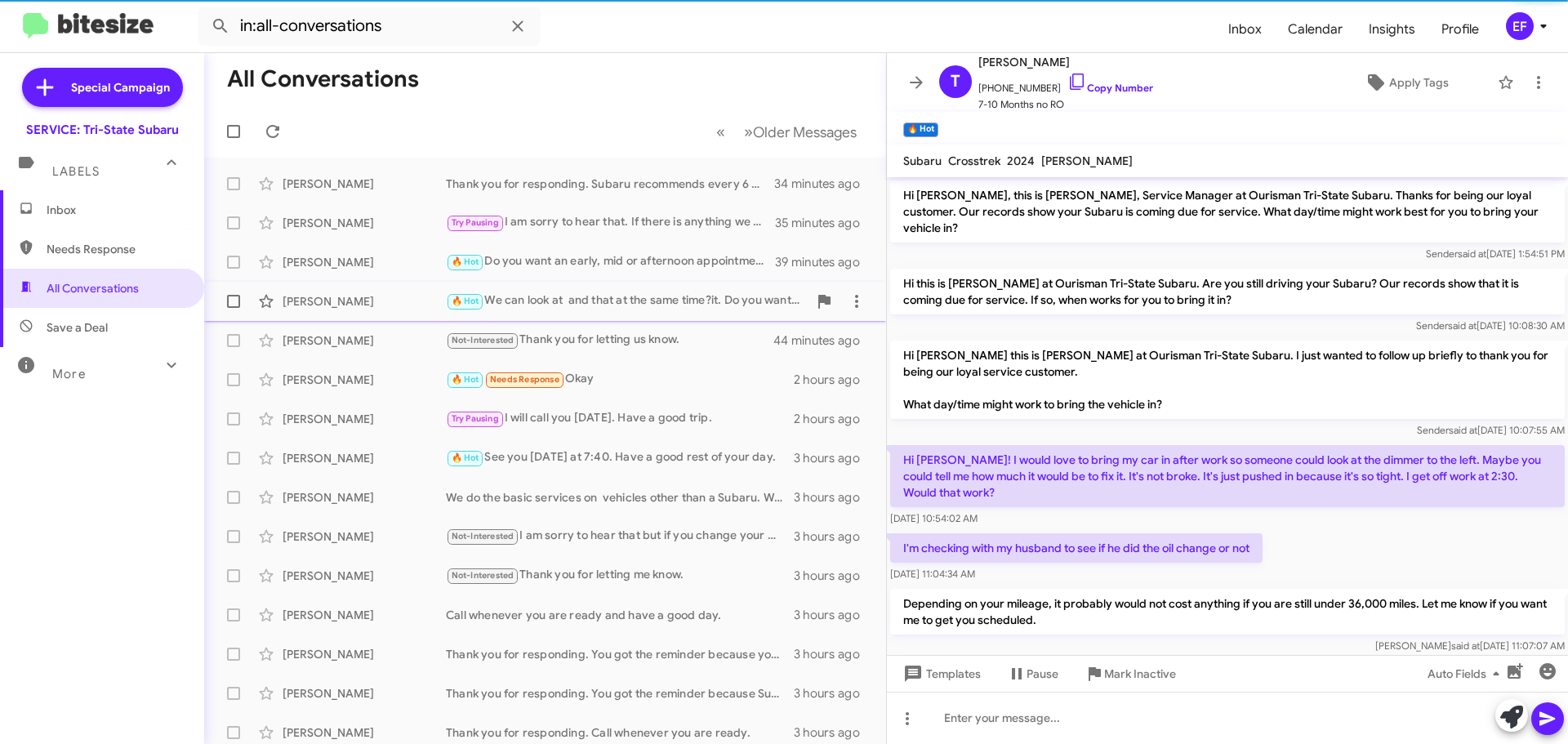
scroll to position [250, 0]
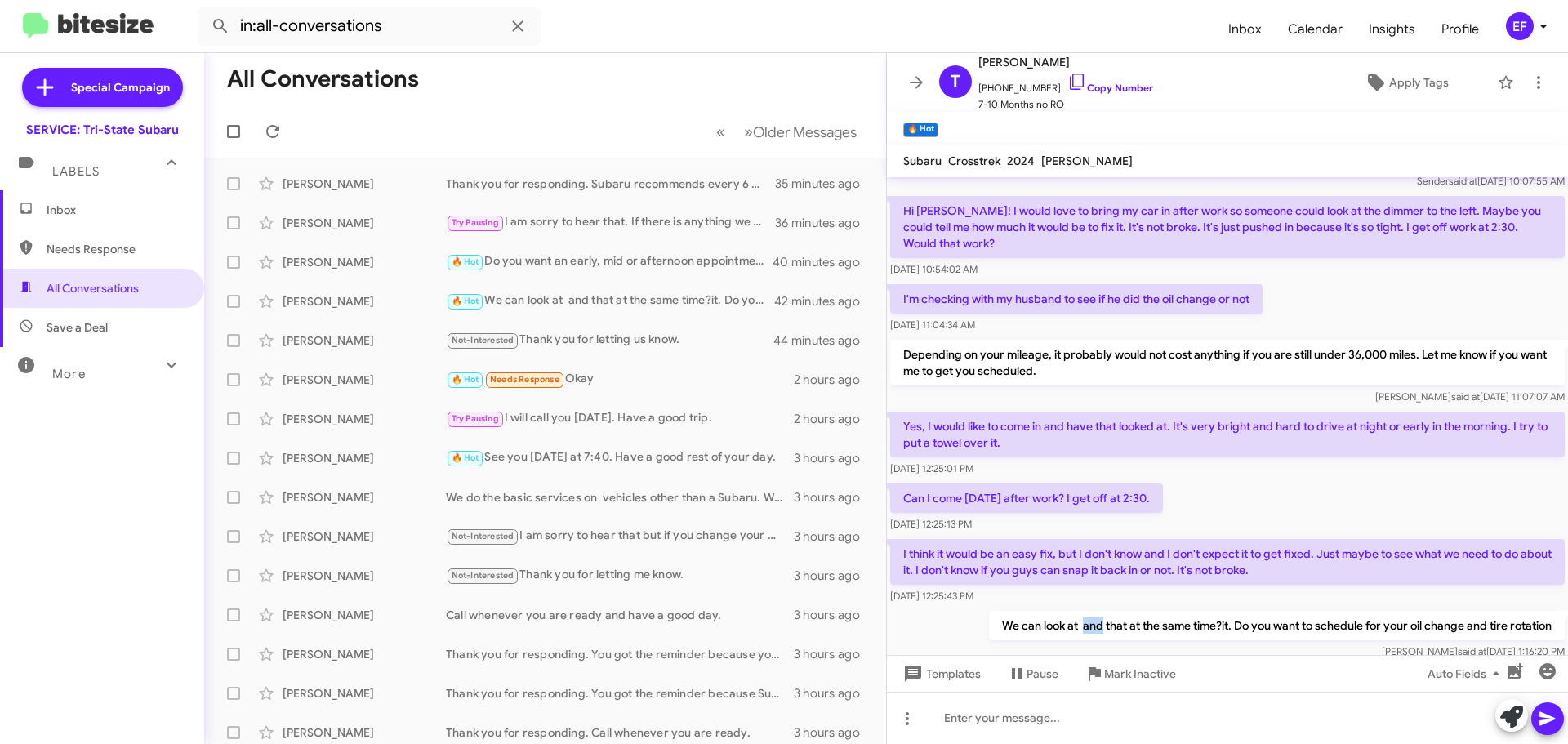
drag, startPoint x: 1085, startPoint y: 607, endPoint x: 1069, endPoint y: 607, distance: 16.0
click at [1069, 611] on p "We can look at and that at the same time?it. Do you want to schedule for your o…" at bounding box center [1277, 626] width 576 height 29
click at [1246, 676] on div "Templates Pause Mark Inactive Auto Fields" at bounding box center [1227, 674] width 681 height 37
click at [56, 212] on span "Inbox" at bounding box center [116, 210] width 139 height 16
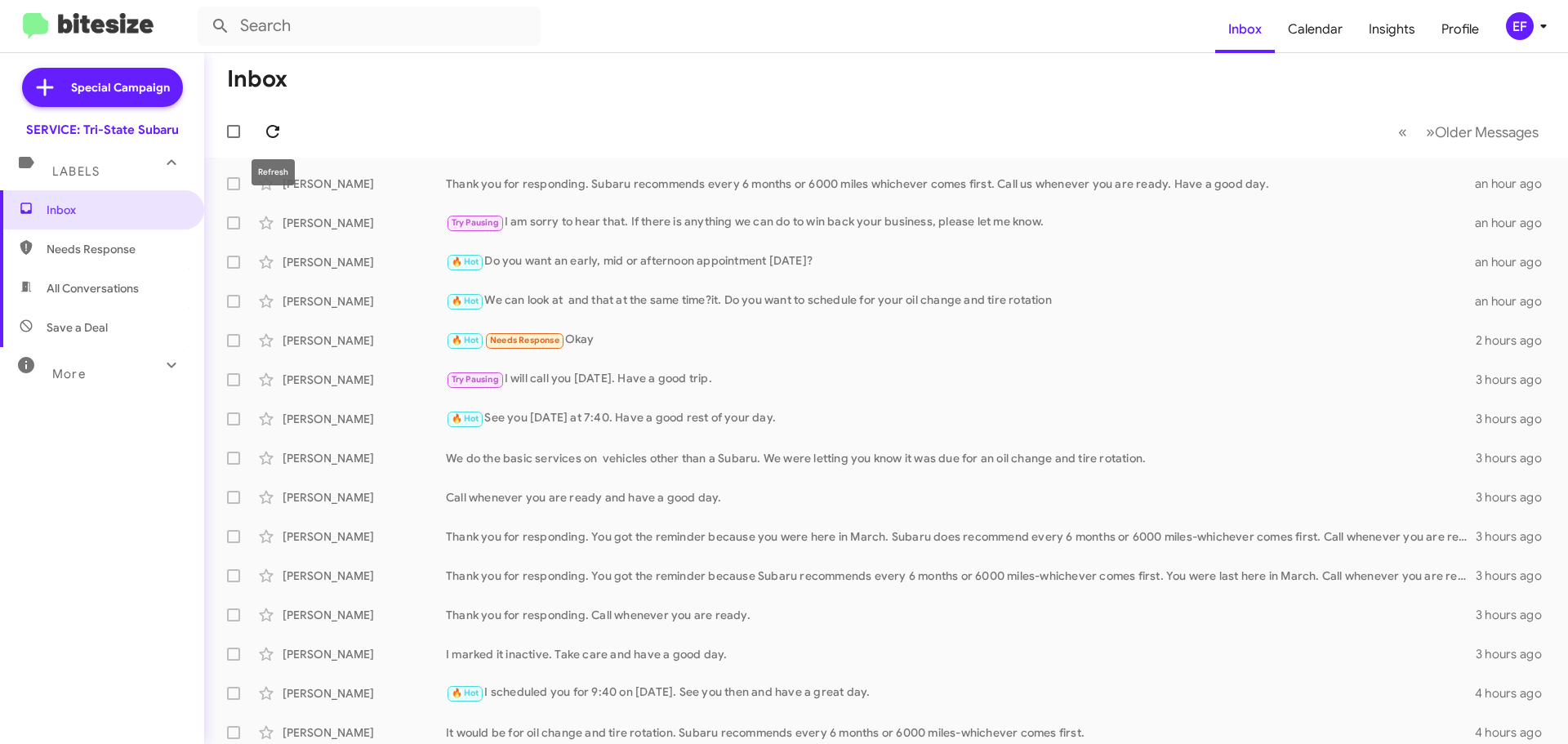
click at [269, 124] on icon at bounding box center [272, 131] width 19 height 19
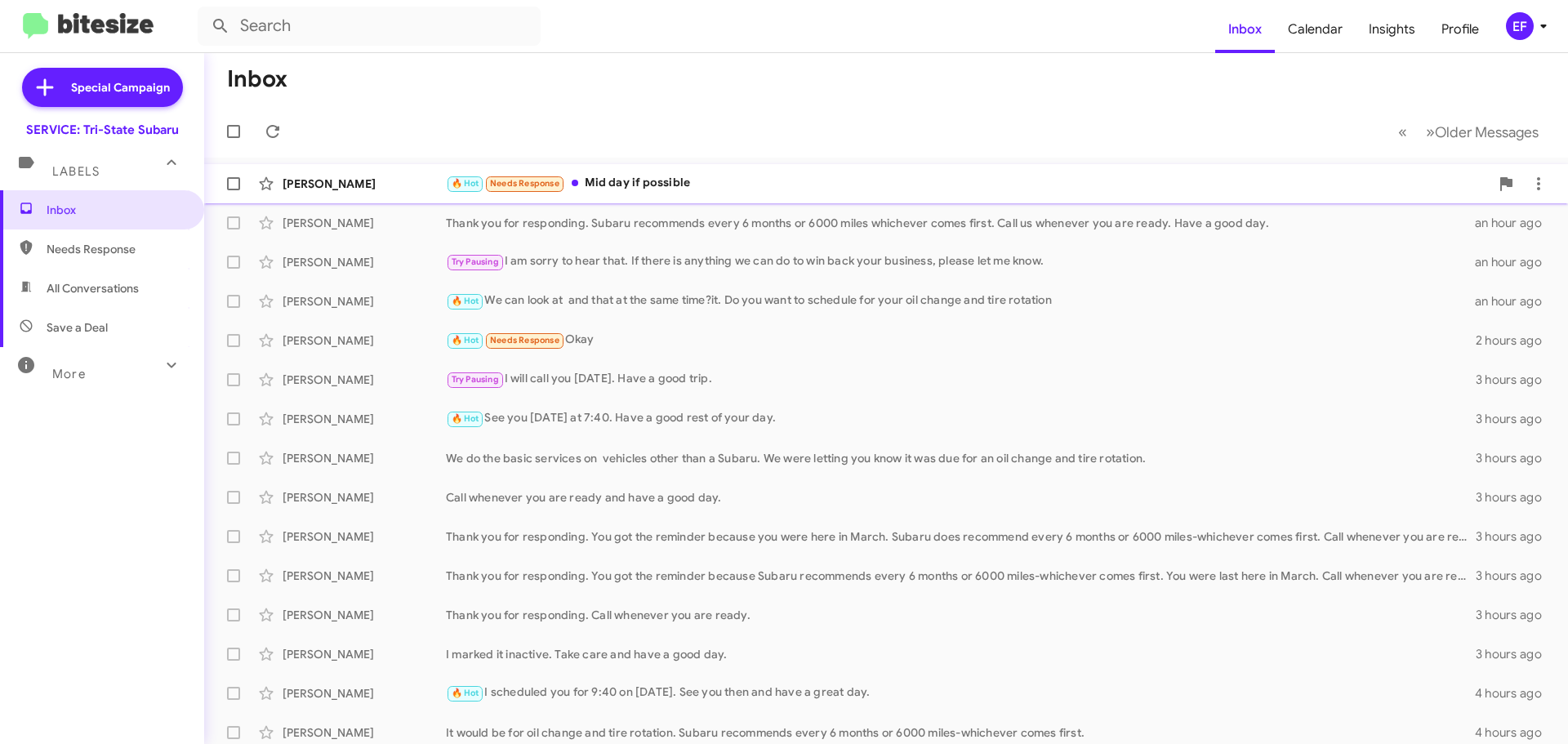
click at [594, 180] on div "🔥 Hot Needs Response Mid day if possible" at bounding box center [968, 183] width 1044 height 19
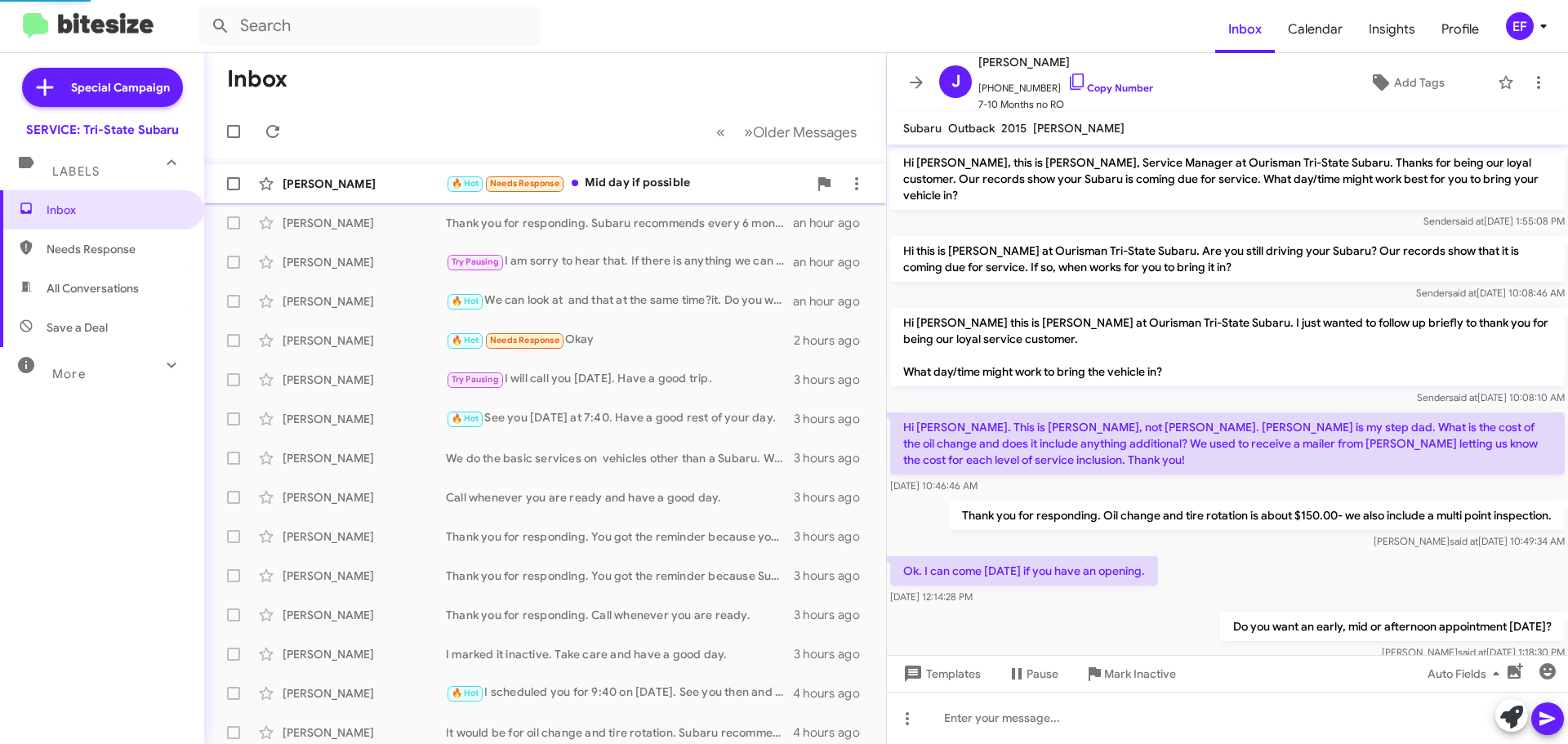
scroll to position [80, 0]
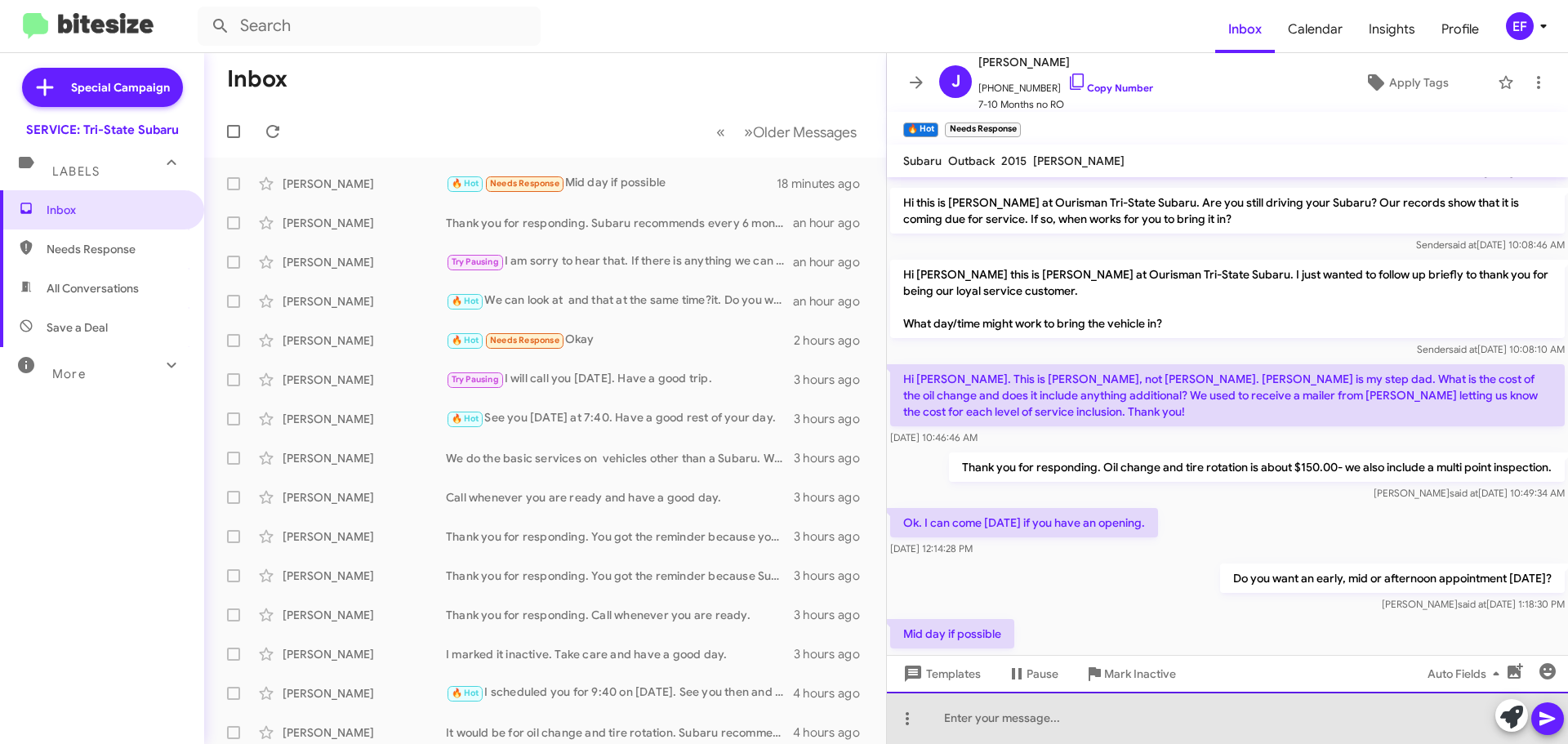
click at [970, 720] on div at bounding box center [1227, 717] width 681 height 52
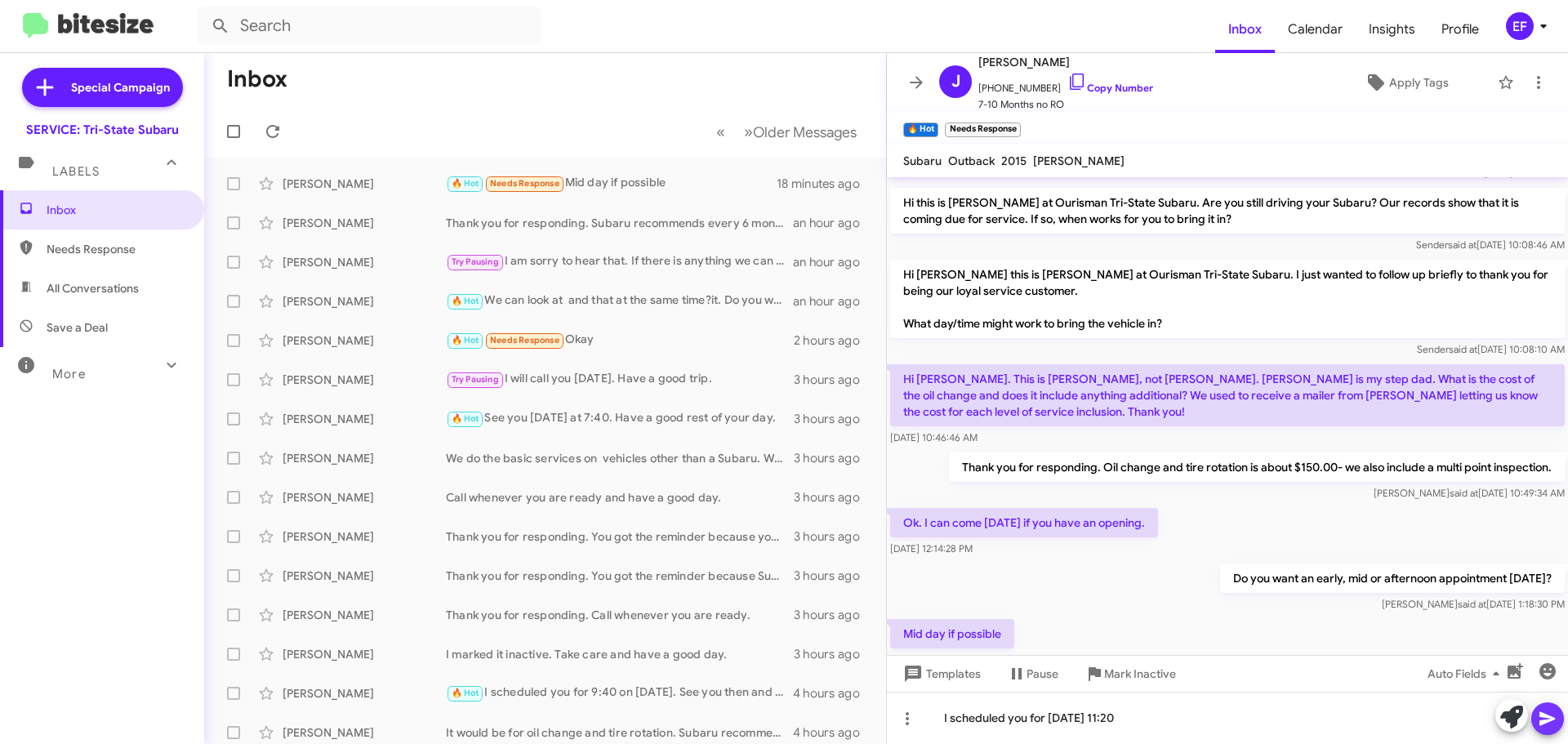
click at [1554, 717] on icon at bounding box center [1547, 718] width 19 height 19
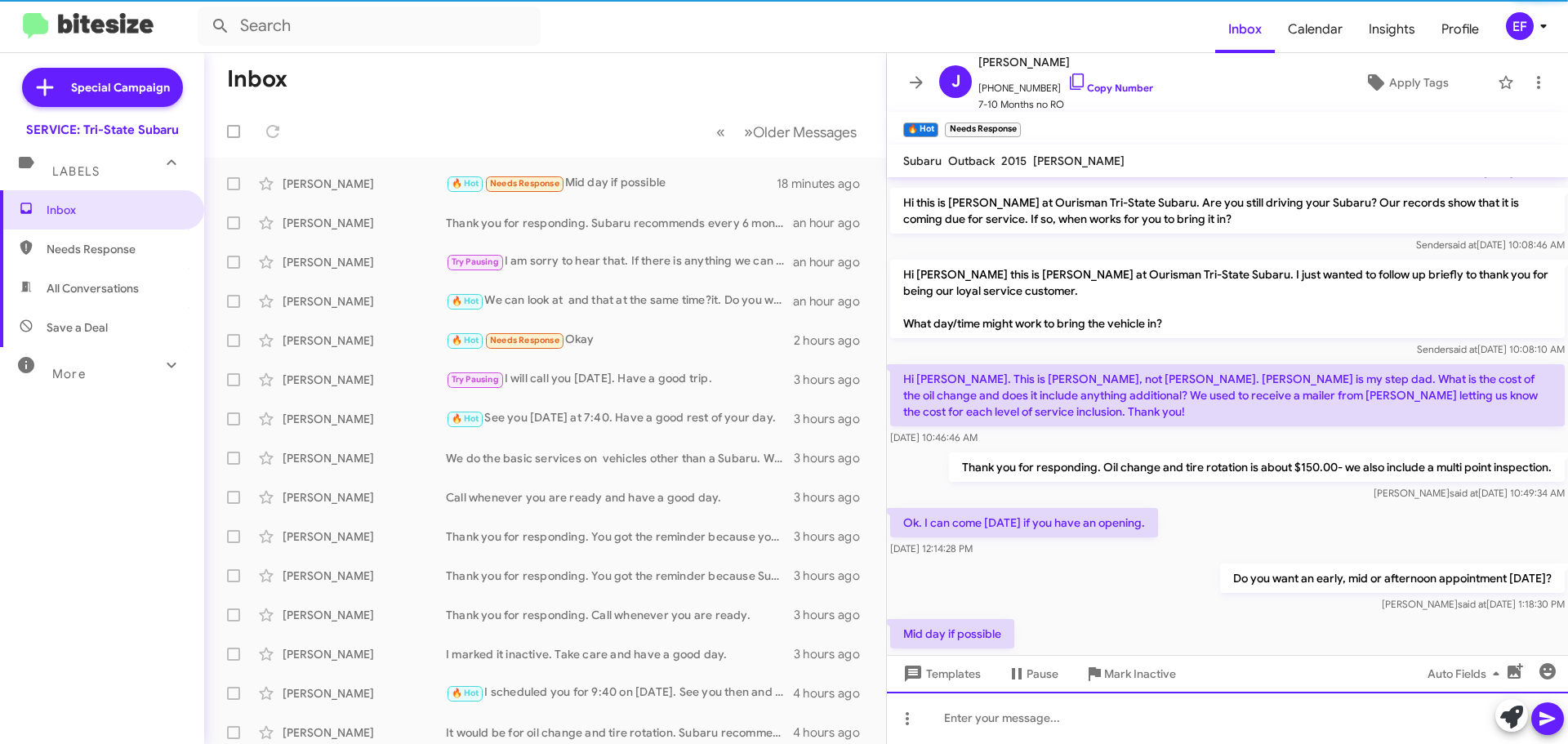
scroll to position [174, 0]
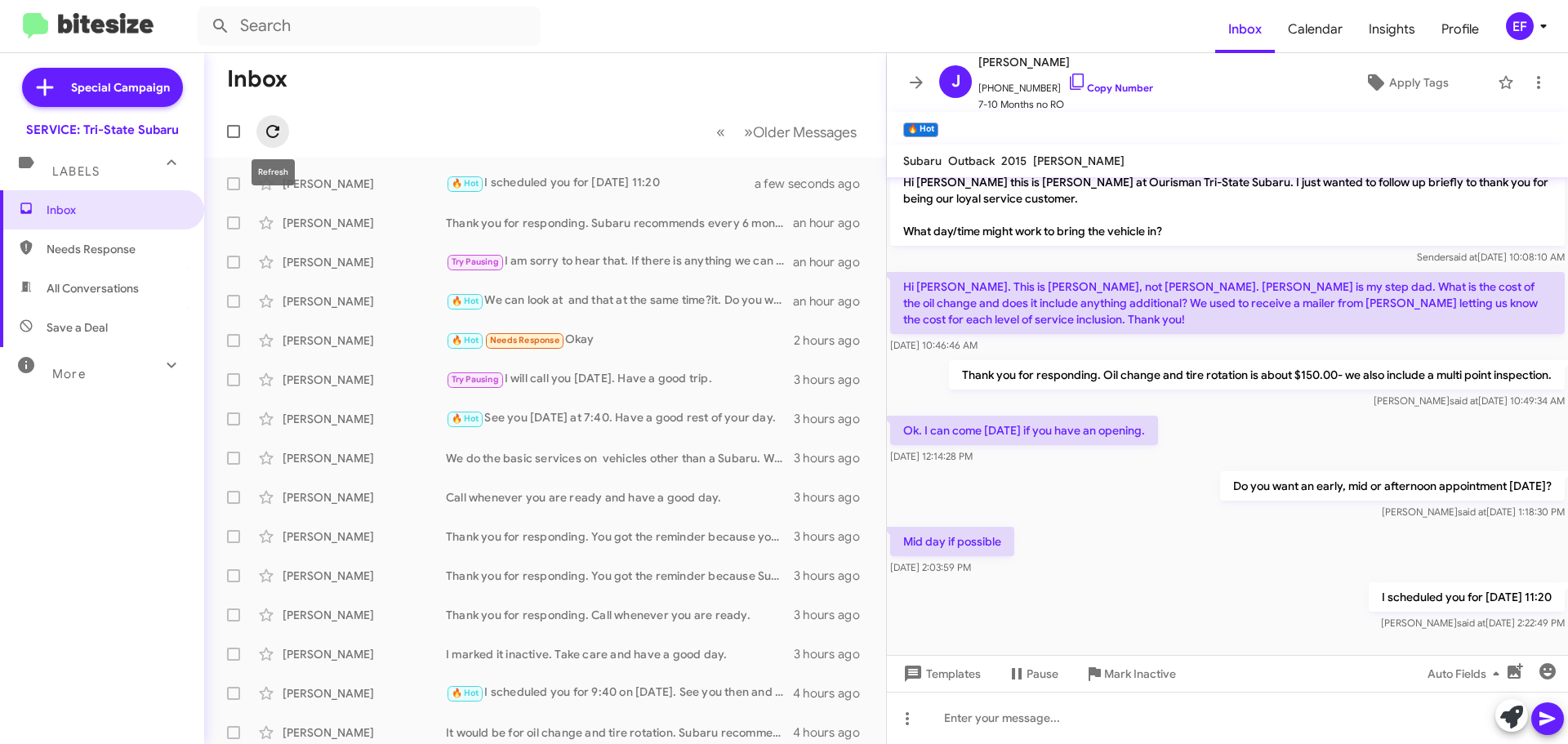
click at [278, 129] on icon at bounding box center [272, 132] width 13 height 13
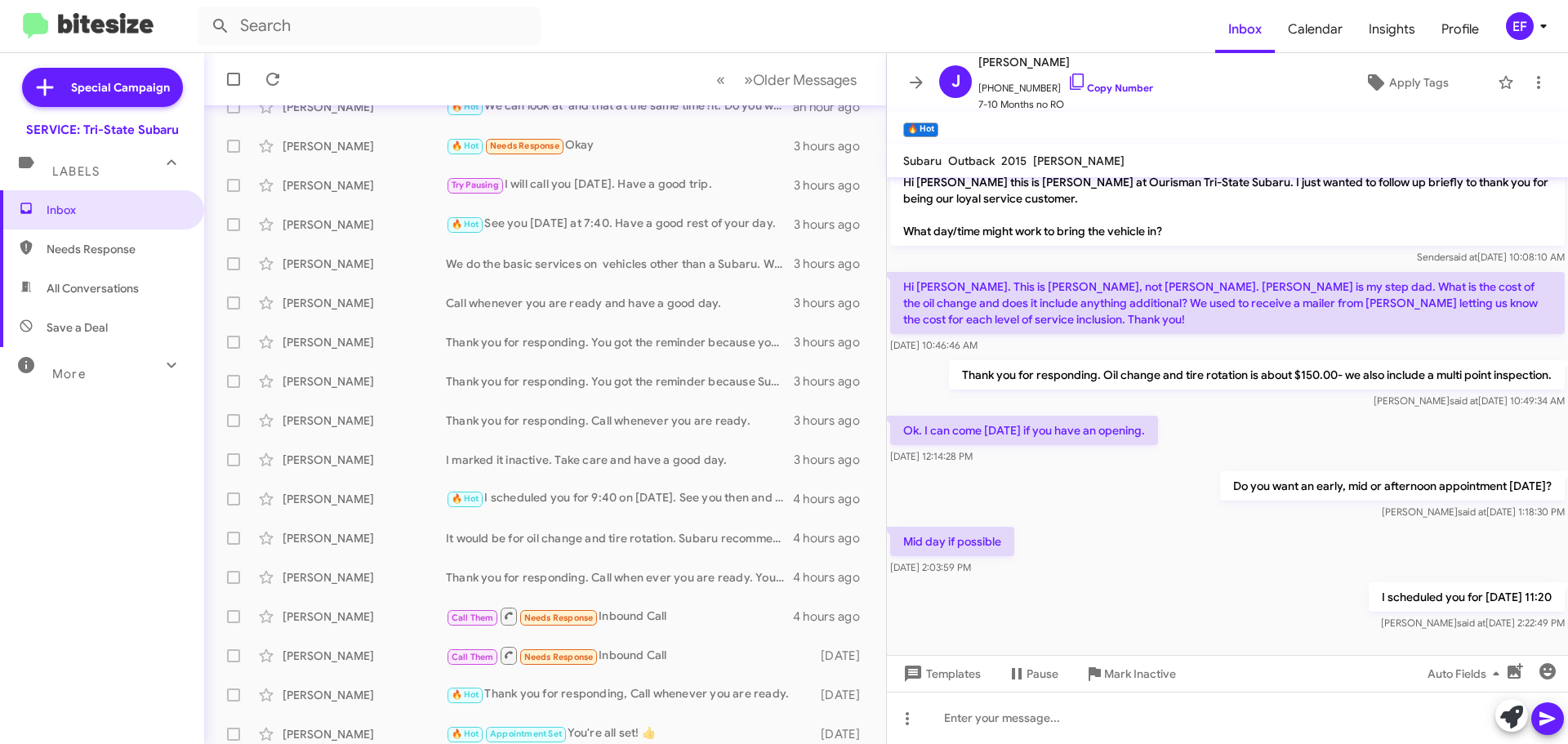
scroll to position [204, 0]
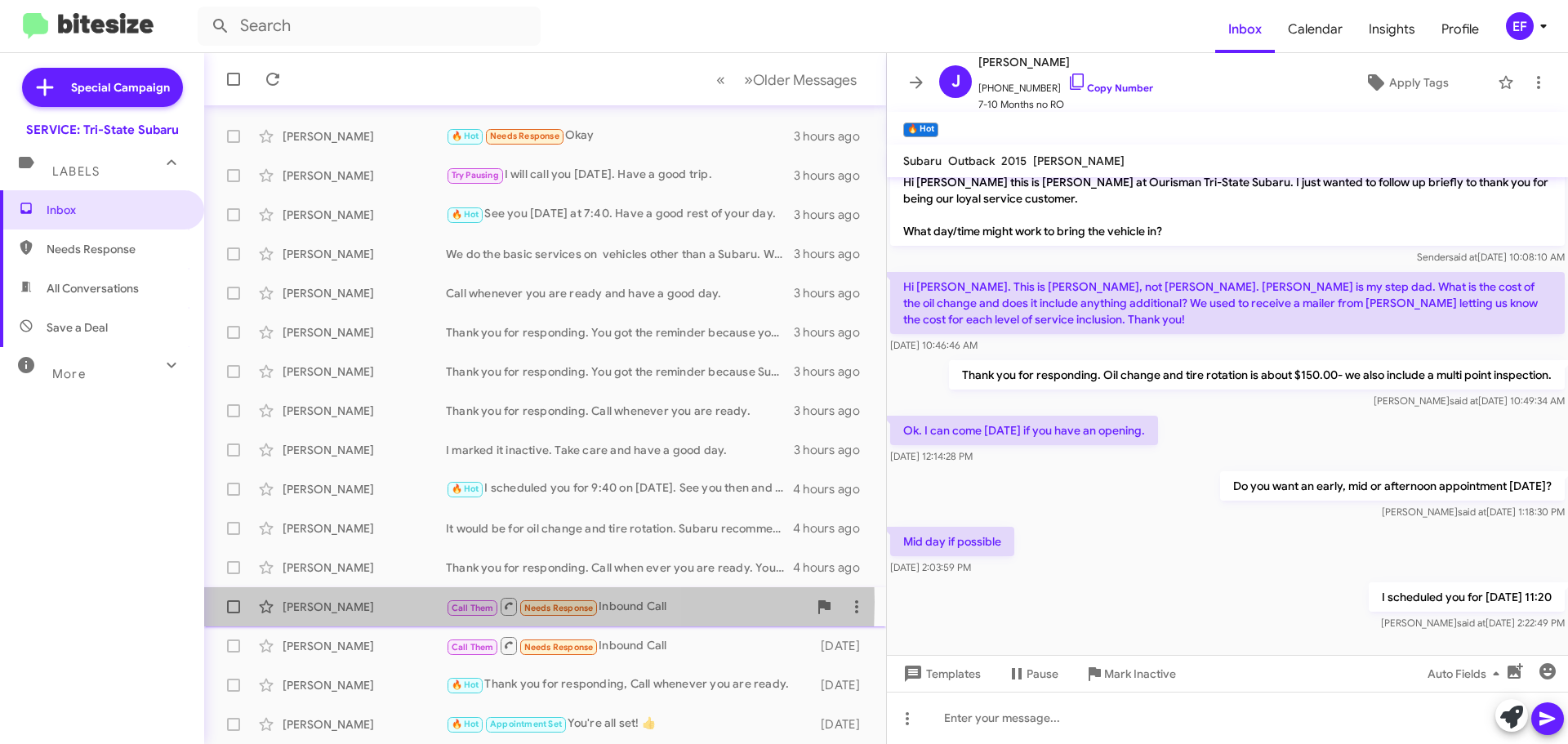
click at [363, 602] on div "[PERSON_NAME]" at bounding box center [364, 607] width 164 height 16
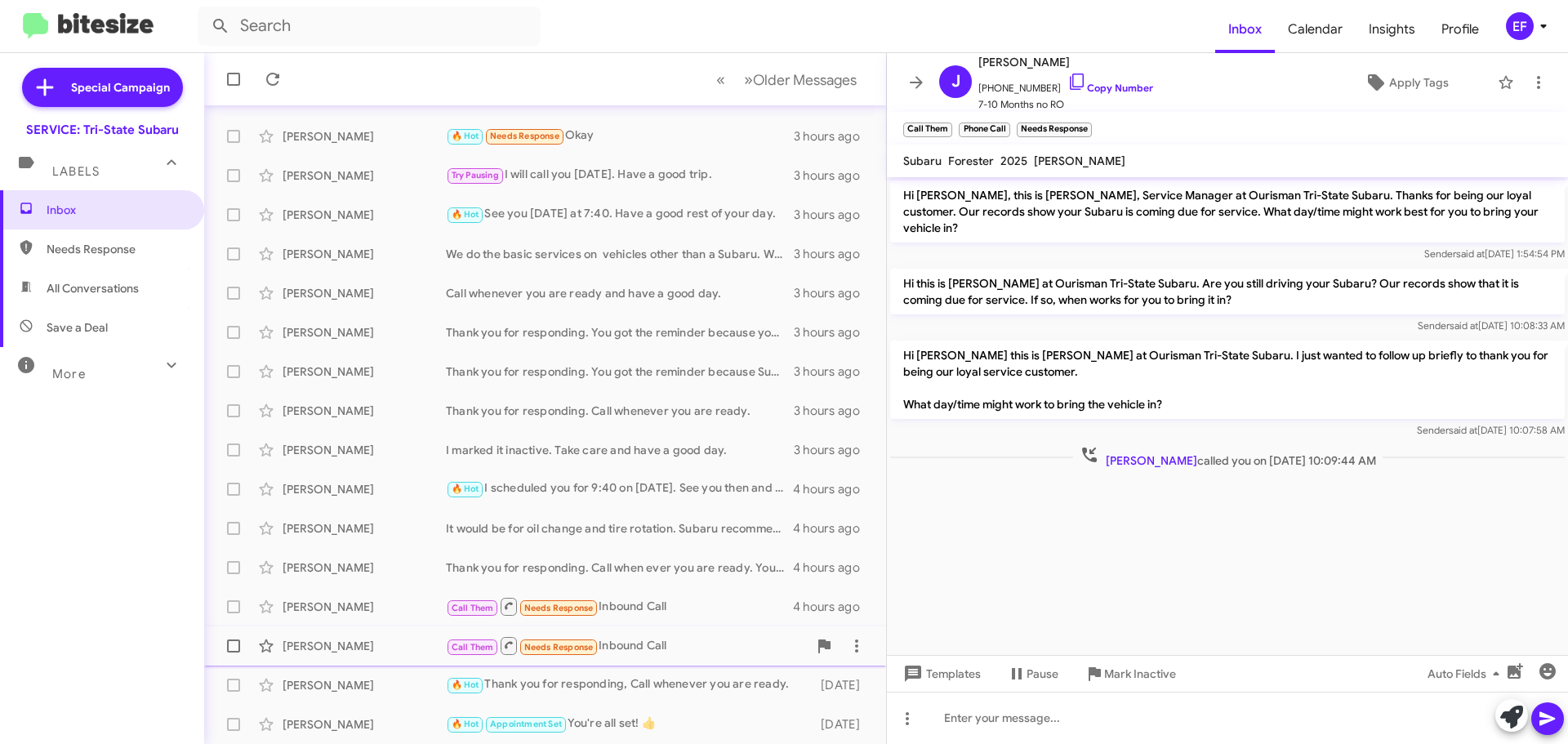
click at [353, 644] on div "[PERSON_NAME]" at bounding box center [364, 646] width 164 height 16
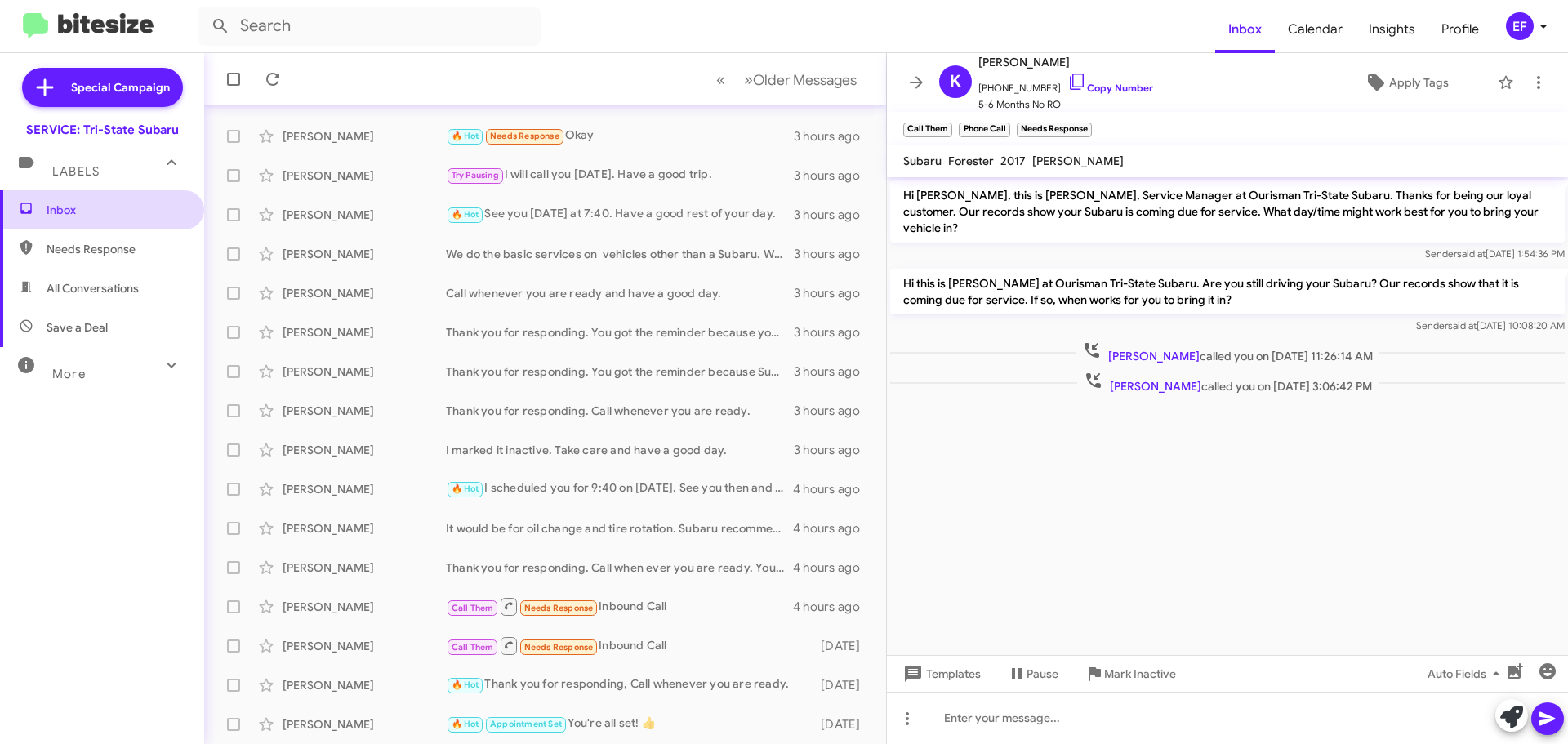
click at [73, 206] on span "Inbox" at bounding box center [116, 210] width 139 height 16
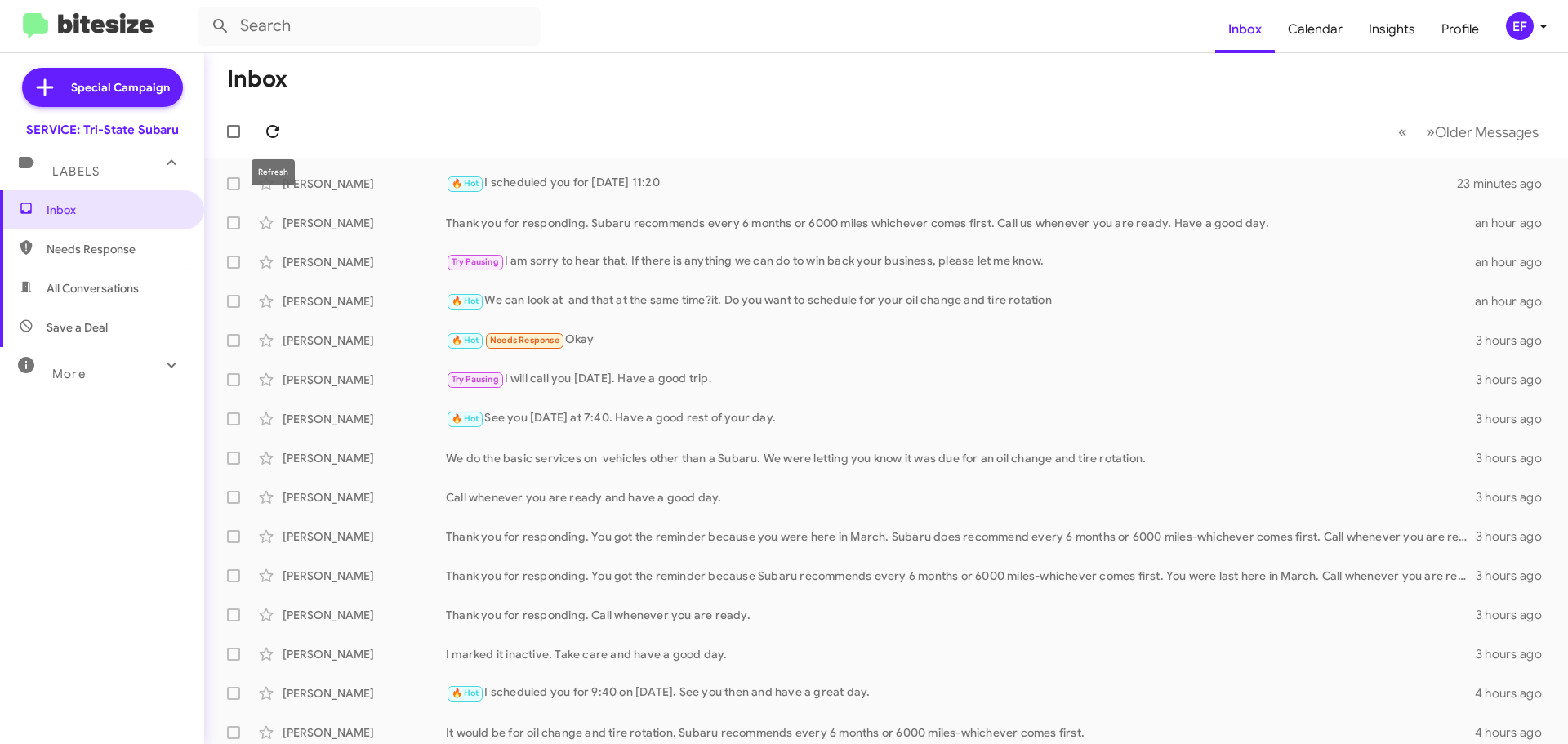
click at [271, 128] on icon at bounding box center [272, 131] width 19 height 19
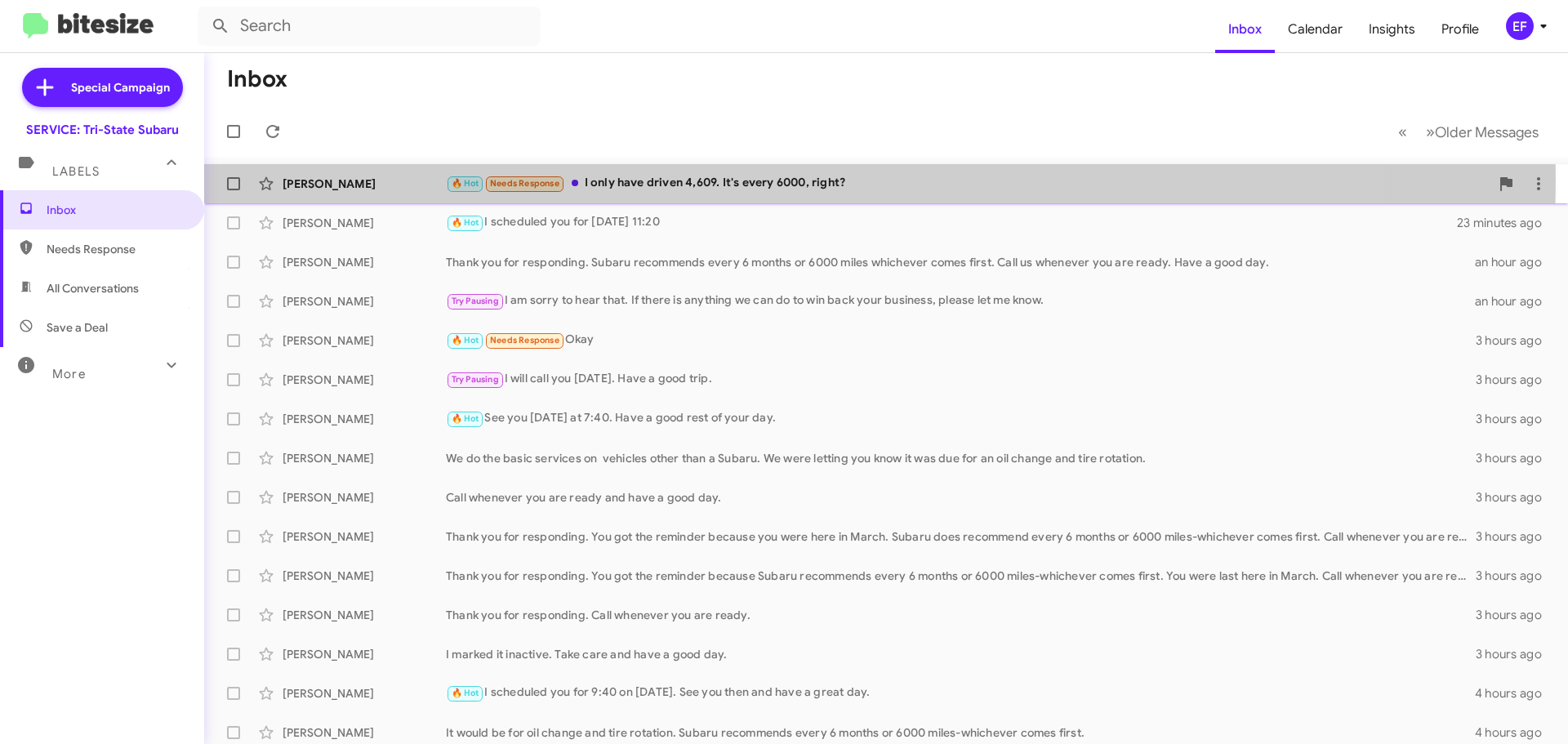
click at [641, 180] on div "🔥 Hot Needs Response I only have driven 4,609. It's every 6000, right?" at bounding box center [968, 183] width 1044 height 19
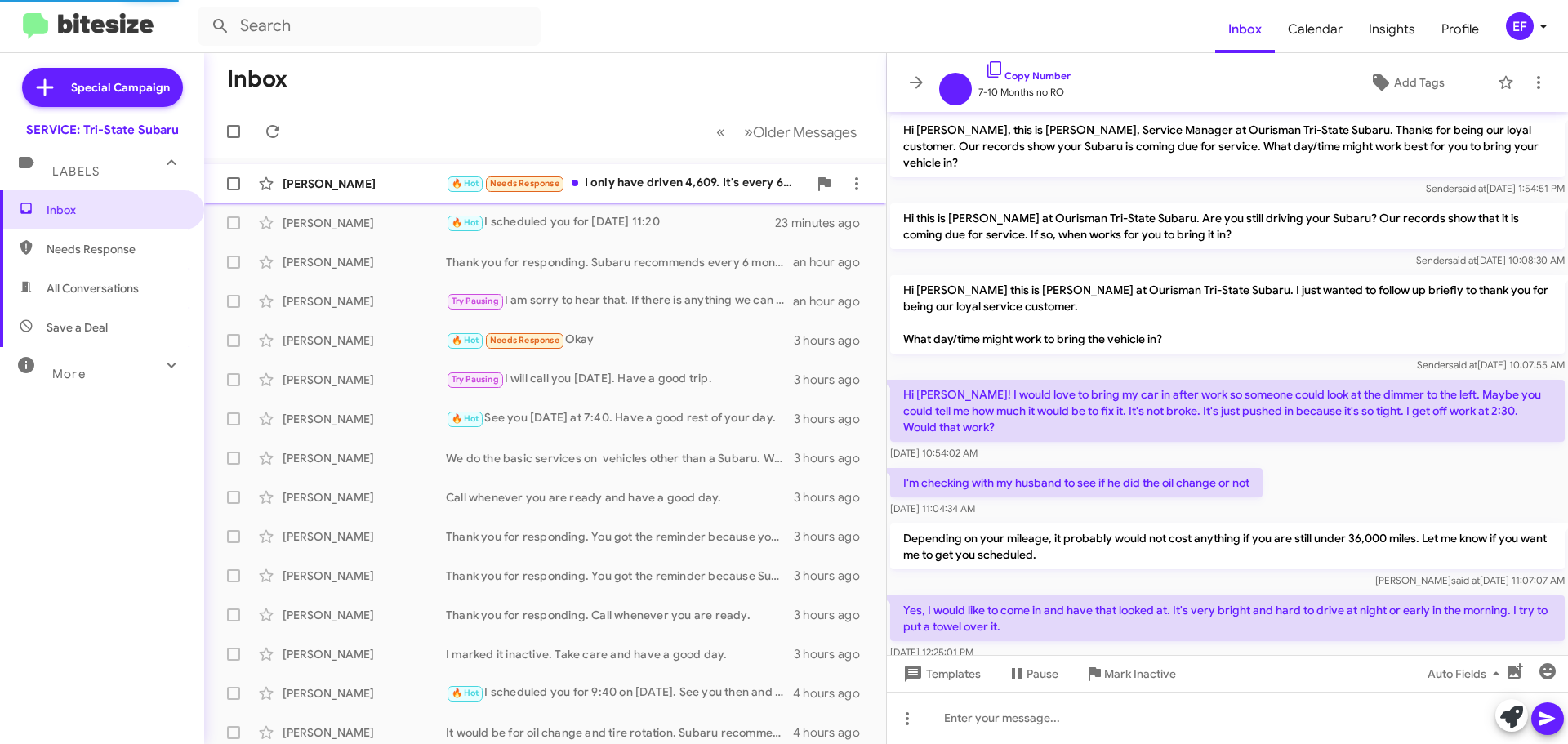
scroll to position [276, 0]
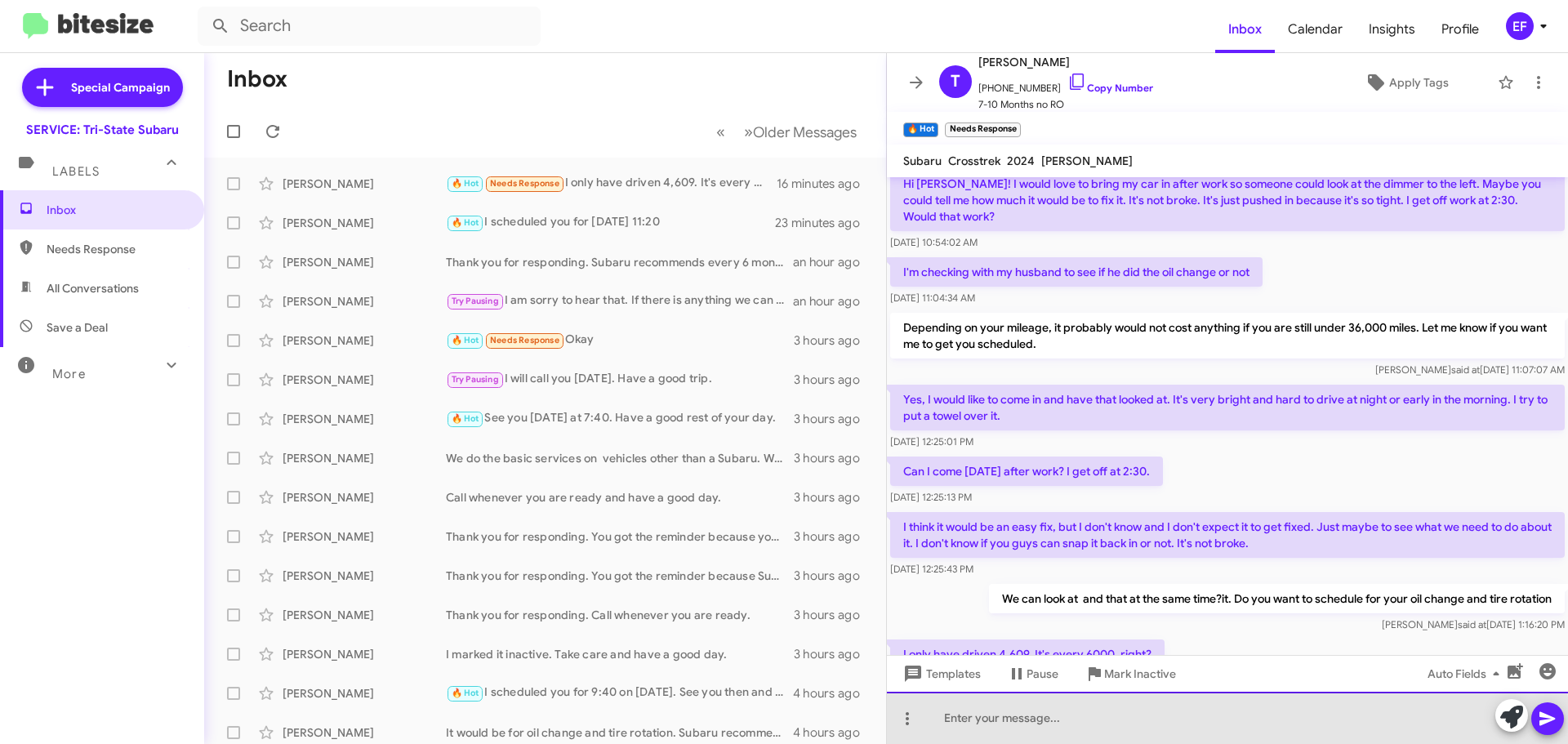
click at [987, 728] on div at bounding box center [1227, 717] width 681 height 52
click at [1092, 719] on div "The rule of thumb is 6 monts or 6000" at bounding box center [1227, 717] width 681 height 52
click at [1088, 722] on div "The rule of thumb is 6 monts or 6000" at bounding box center [1227, 717] width 681 height 52
click at [1161, 720] on div "The rule of thumb is 6 months or 6000" at bounding box center [1227, 717] width 681 height 52
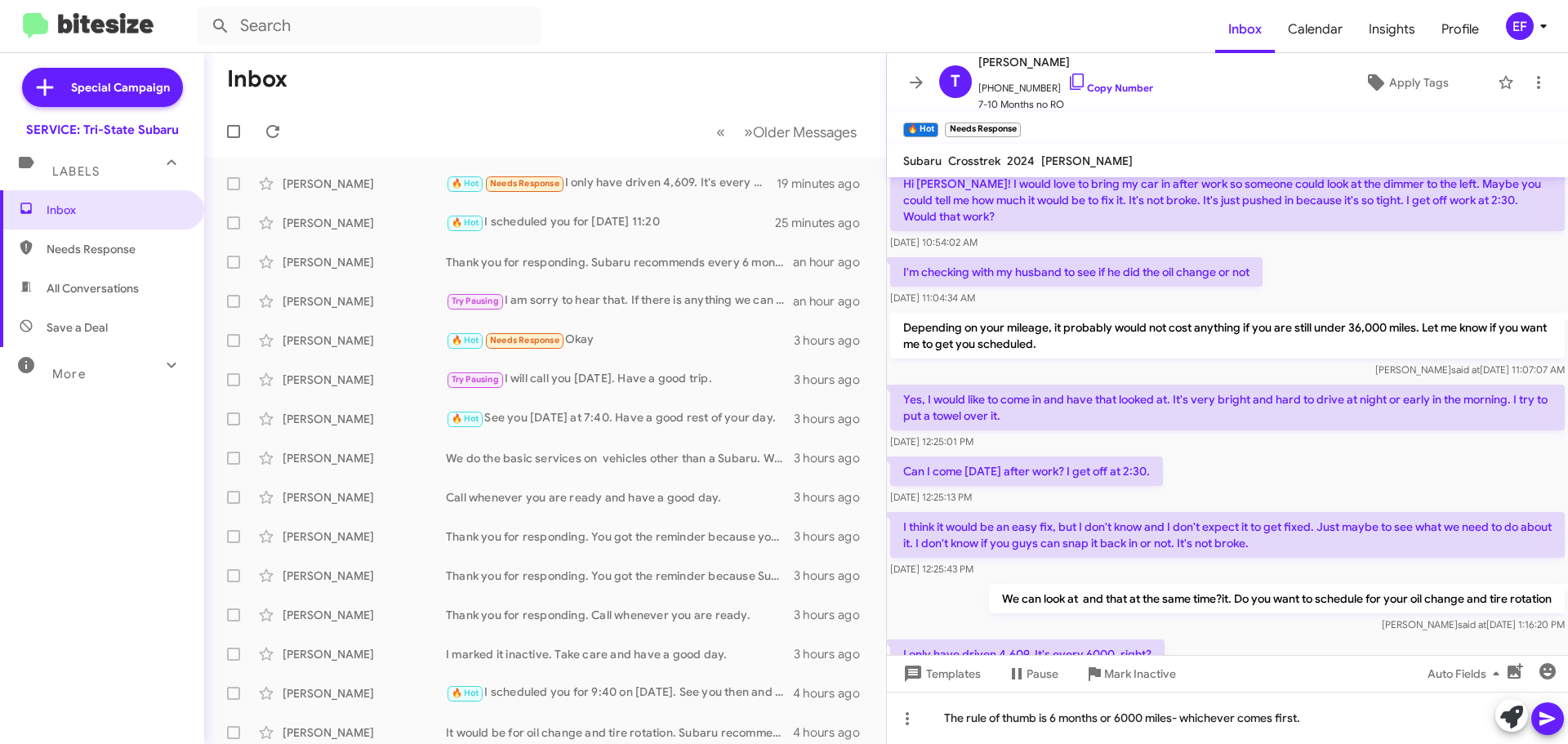
click at [1547, 717] on icon at bounding box center [1547, 718] width 16 height 14
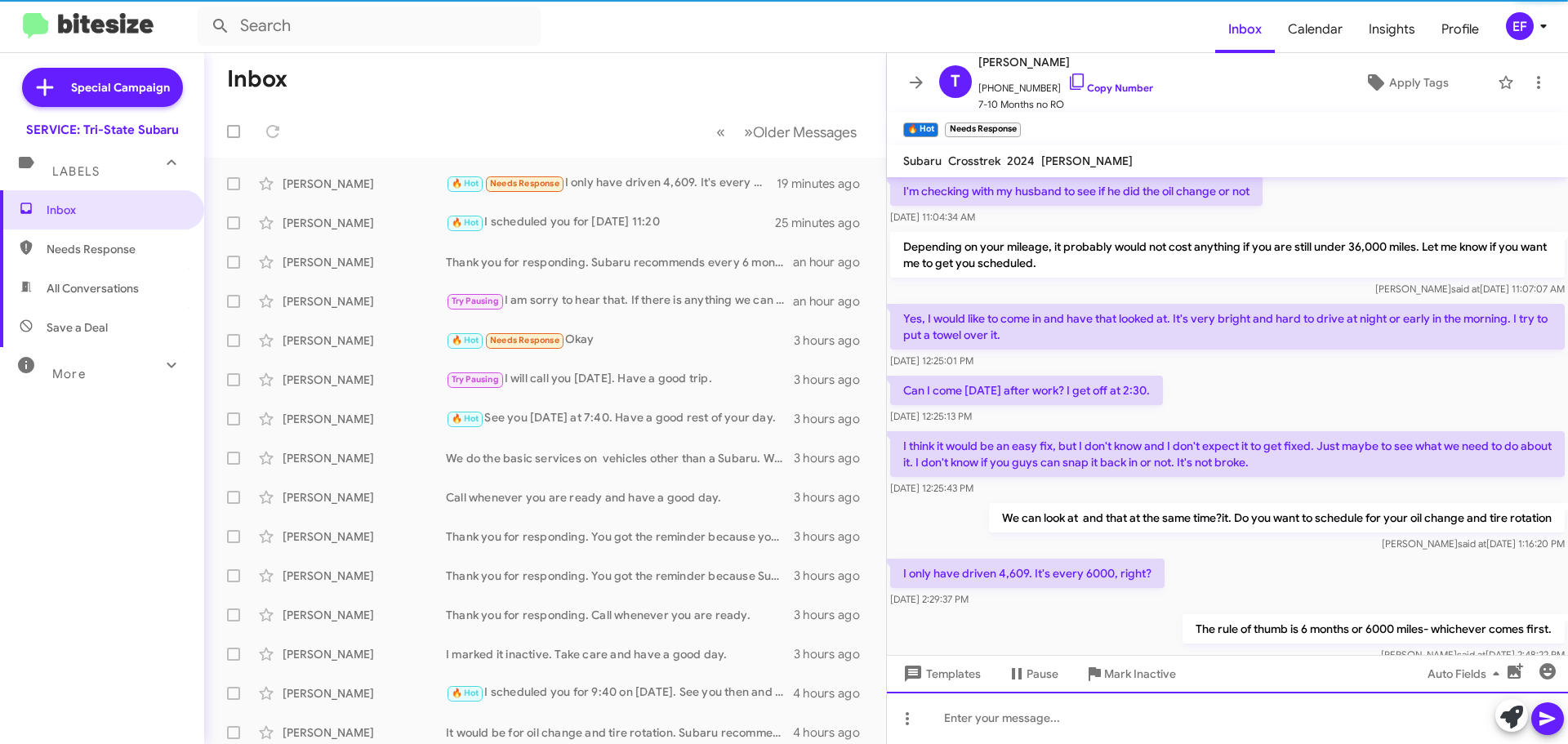
scroll to position [401, 0]
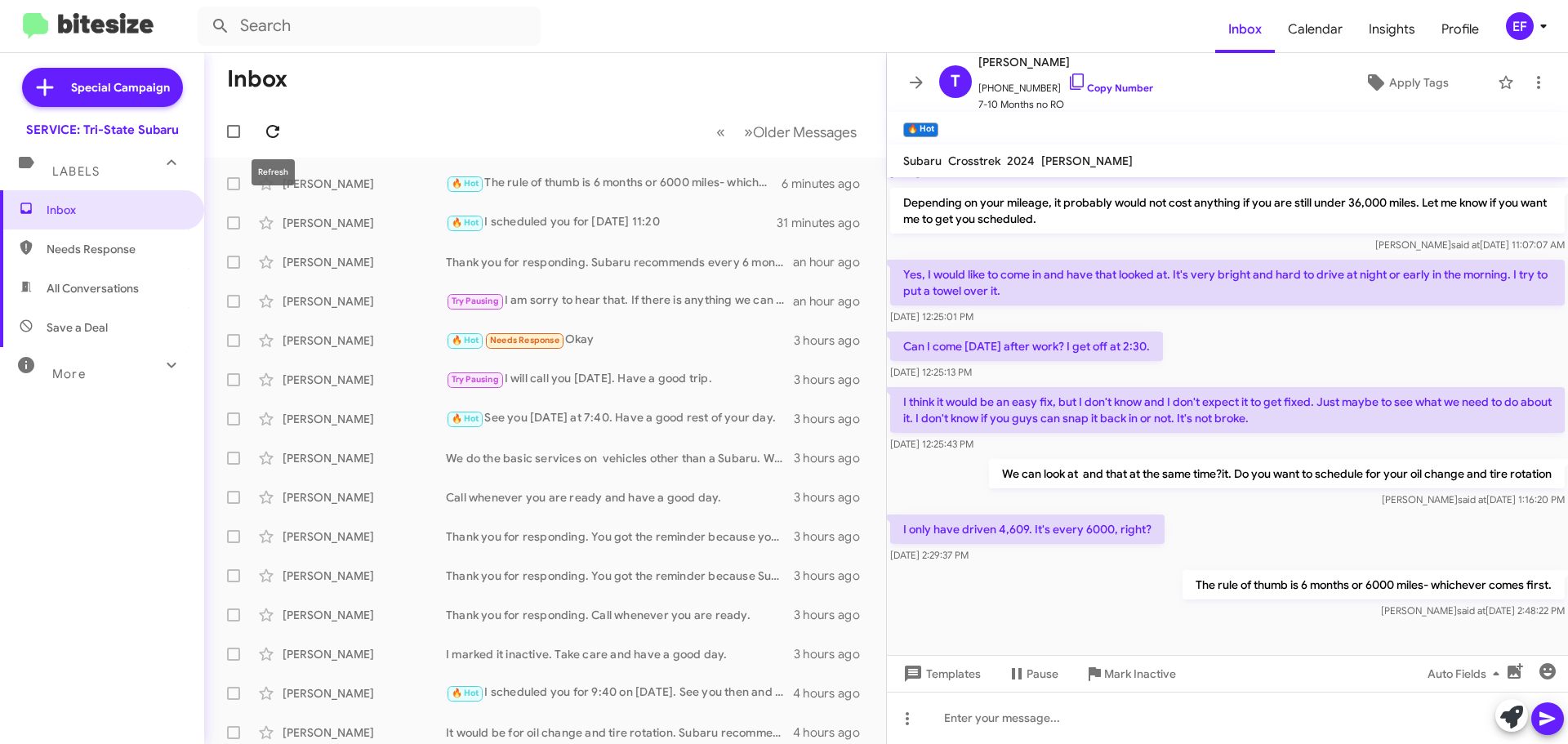
click at [268, 127] on icon at bounding box center [272, 132] width 13 height 13
click at [912, 77] on icon at bounding box center [916, 82] width 19 height 19
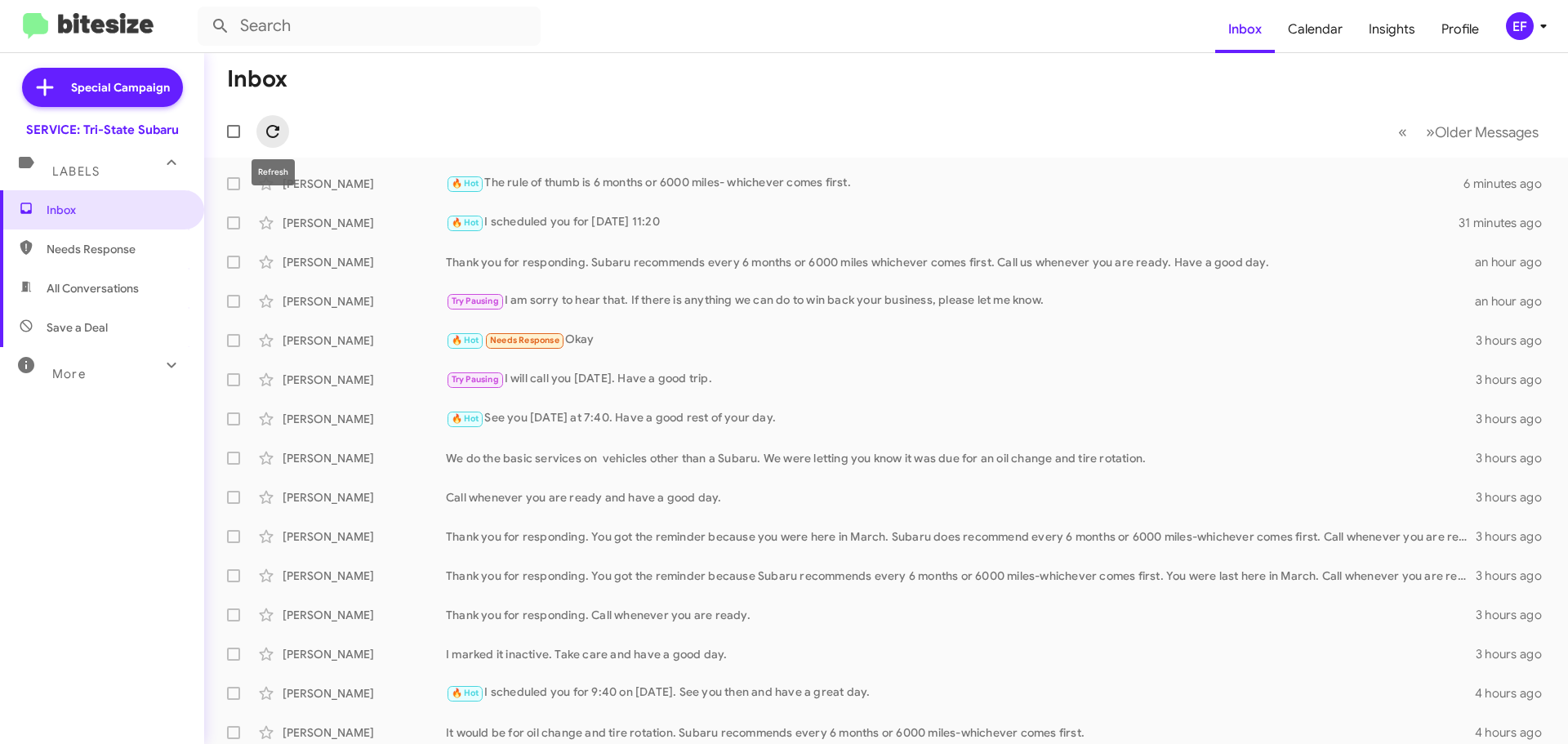
click at [272, 127] on icon at bounding box center [272, 132] width 13 height 13
click at [273, 127] on icon at bounding box center [272, 131] width 19 height 19
click at [277, 127] on icon at bounding box center [272, 132] width 13 height 13
click at [276, 131] on icon at bounding box center [272, 132] width 13 height 13
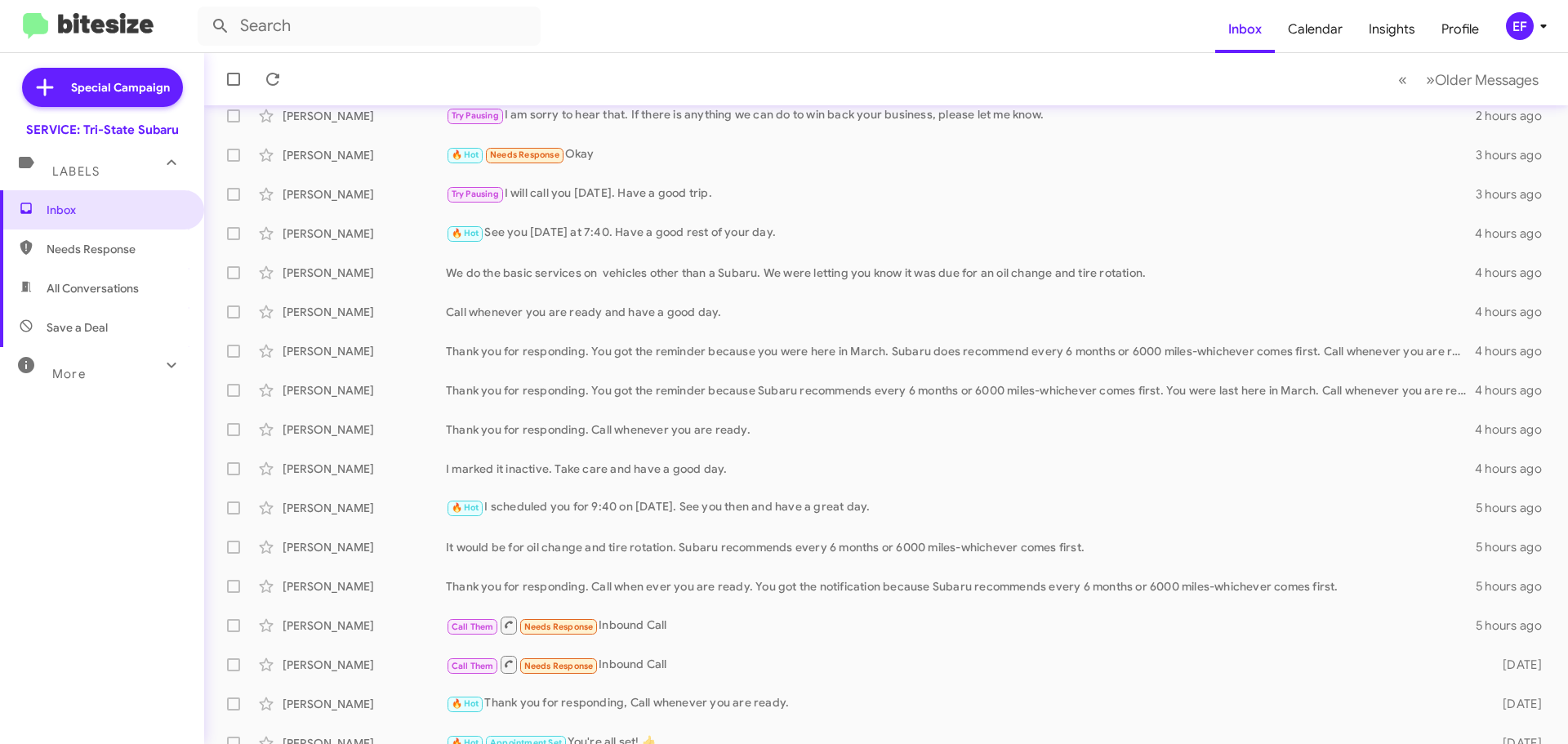
scroll to position [204, 0]
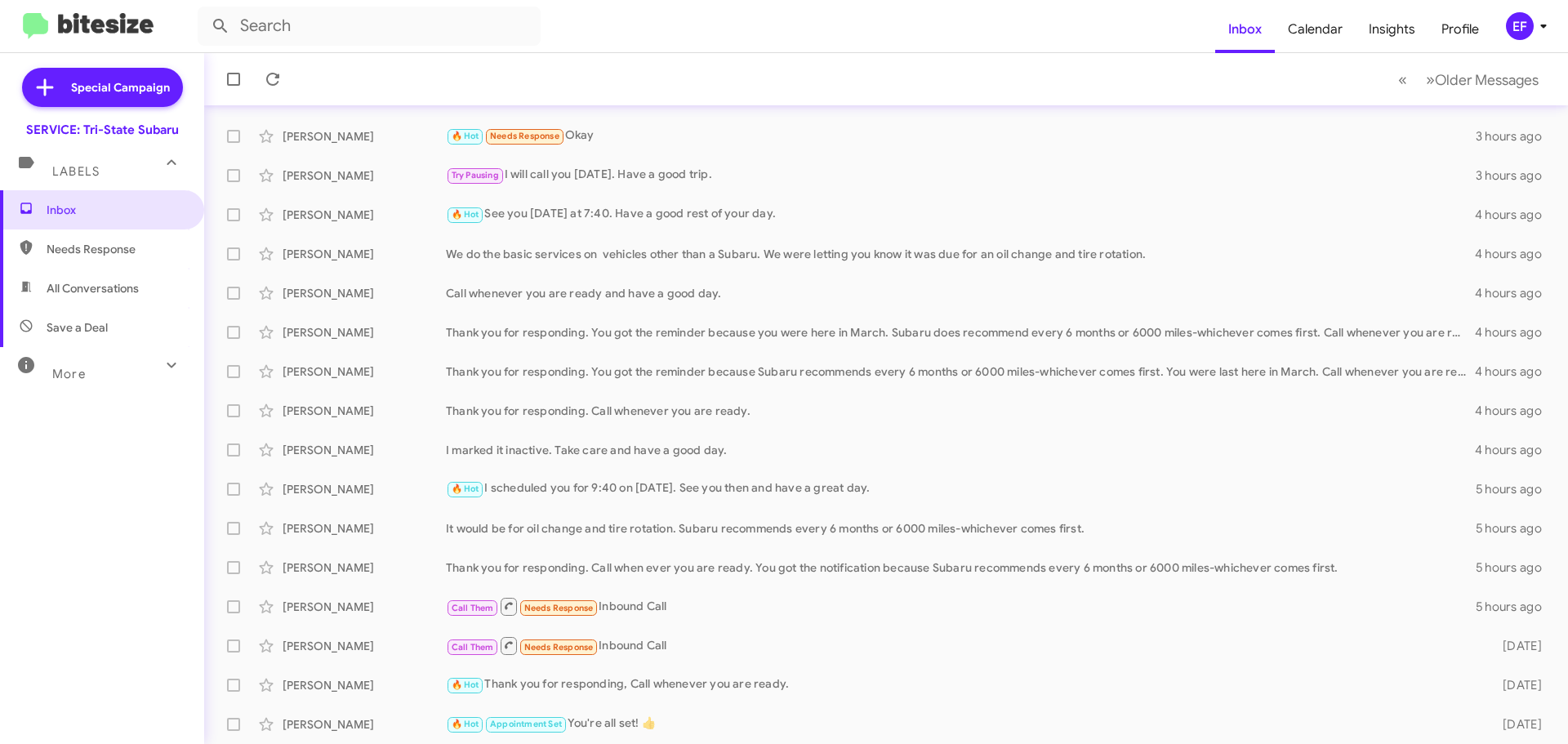
click at [100, 326] on span "Save a Deal" at bounding box center [77, 328] width 61 height 16
type input "in:not-interested"
